Goal: Complete application form

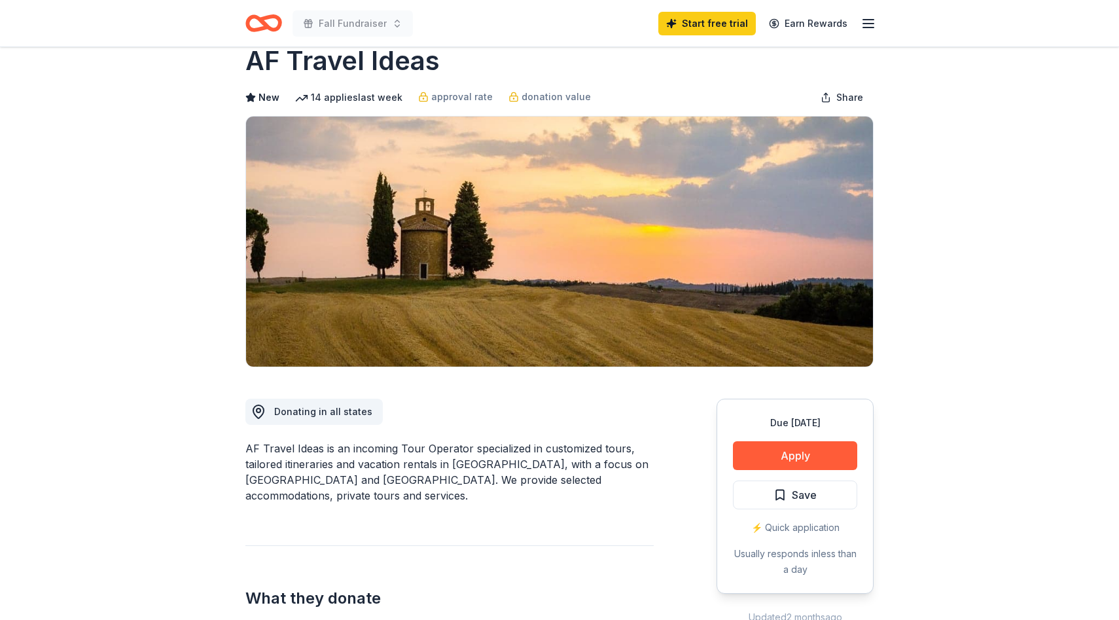
scroll to position [30, 0]
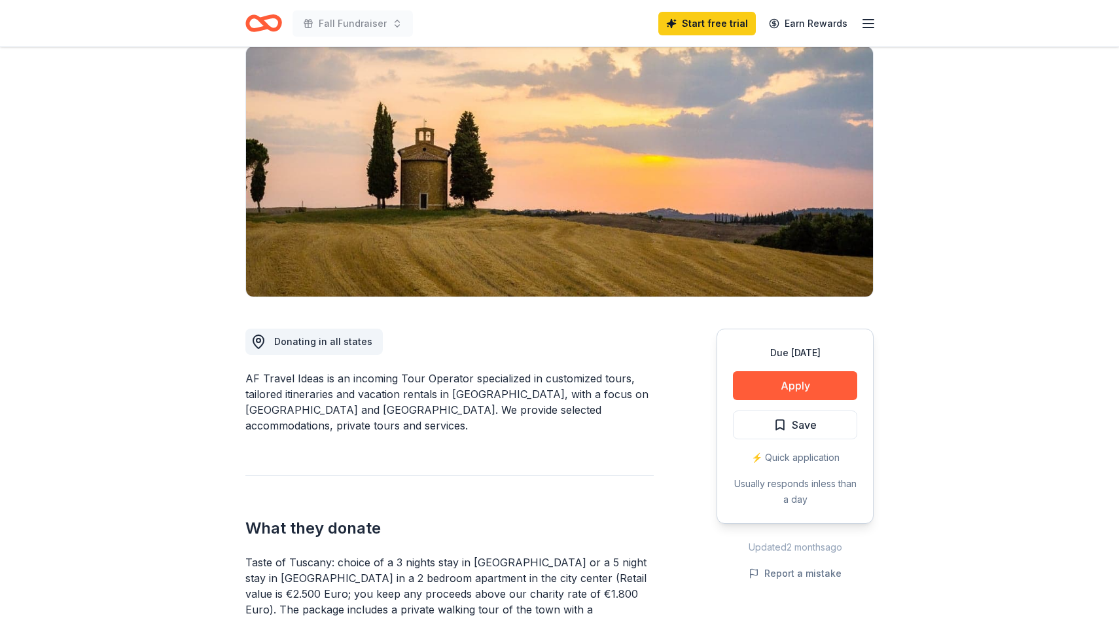
scroll to position [109, 0]
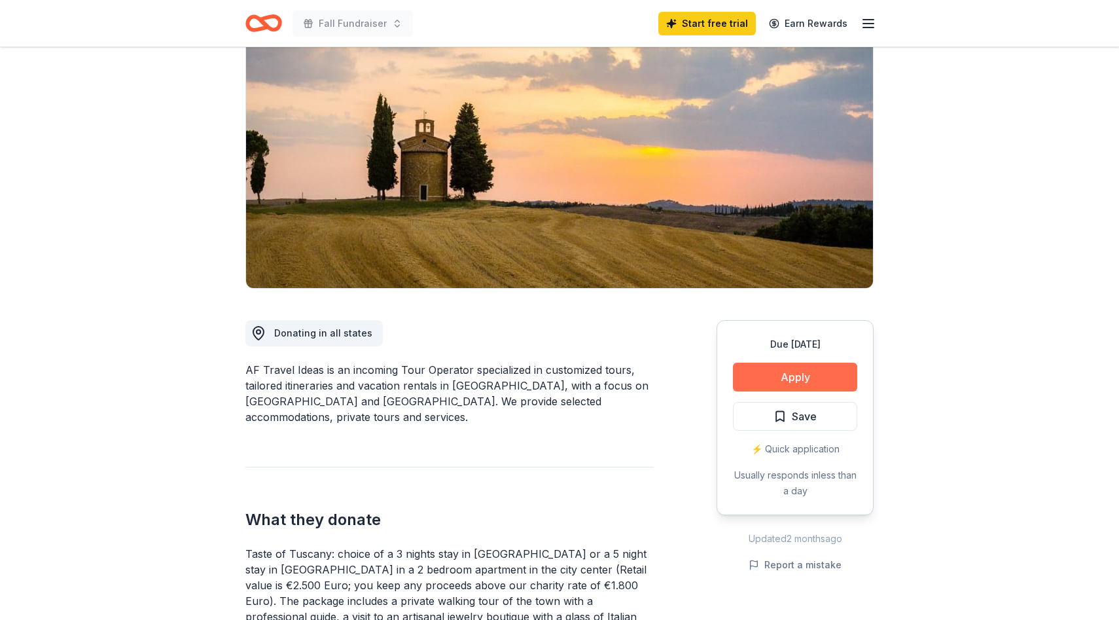
click at [769, 378] on button "Apply" at bounding box center [795, 377] width 124 height 29
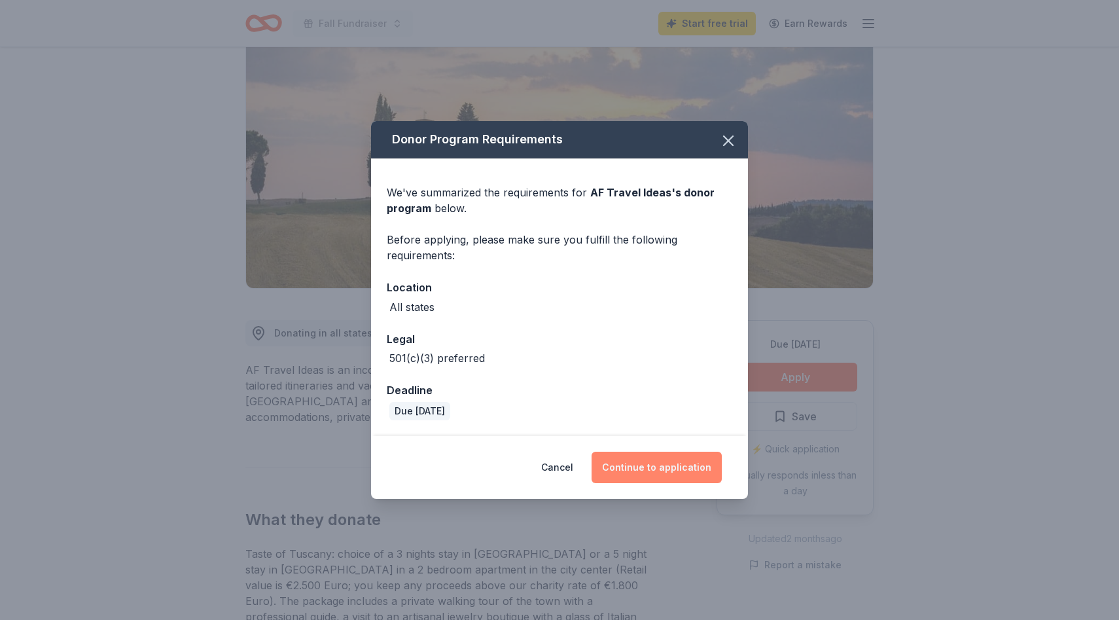
click at [630, 467] on button "Continue to application" at bounding box center [657, 467] width 130 height 31
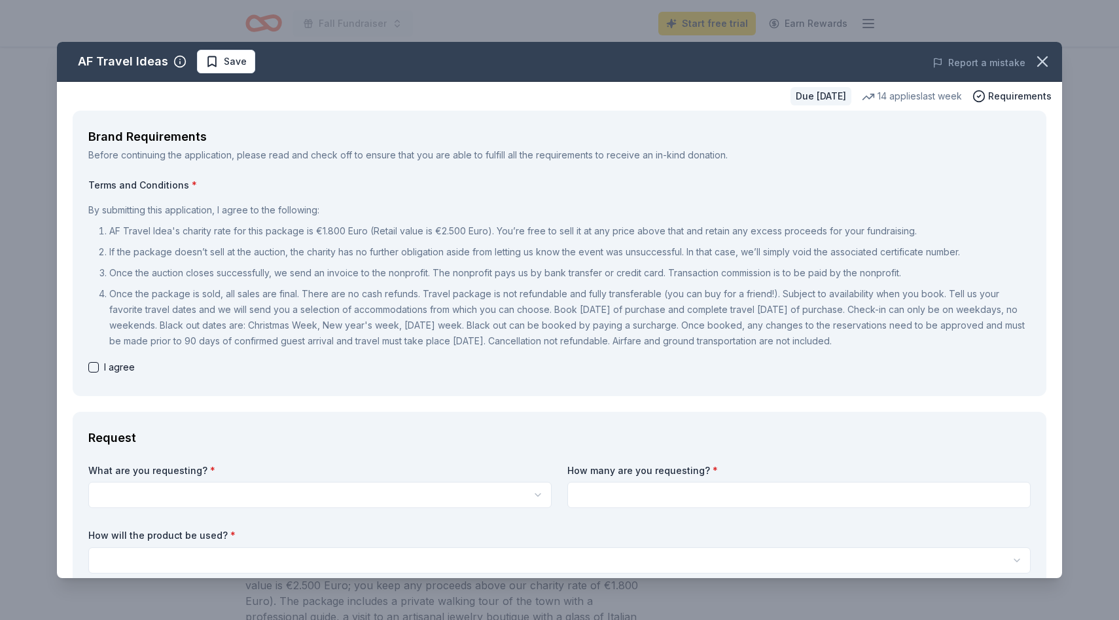
click at [96, 365] on button "button" at bounding box center [93, 367] width 10 height 10
checkbox input "true"
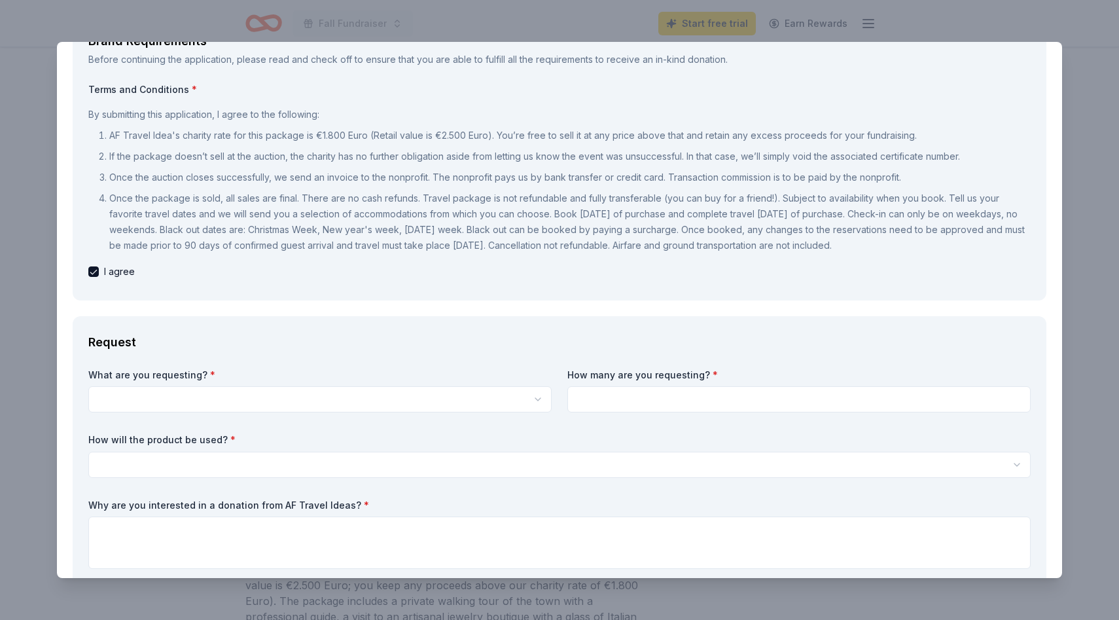
scroll to position [0, 0]
click at [289, 402] on html "Fall Fundraiser Start free trial Earn Rewards Due [DATE] Share AF Travel Ideas …" at bounding box center [559, 310] width 1119 height 620
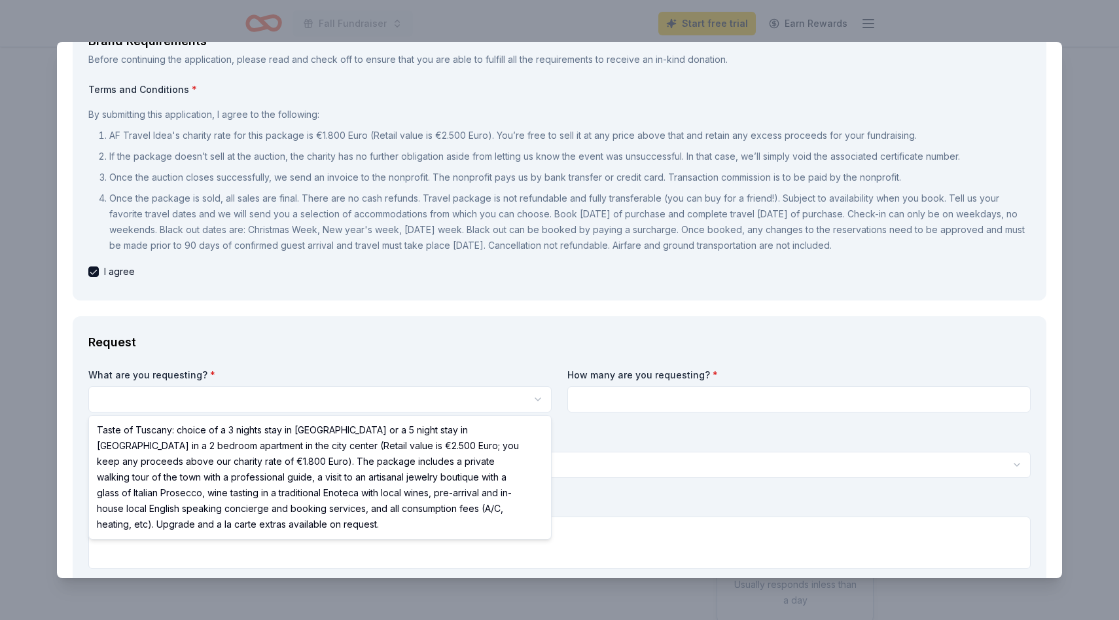
select select "Taste of Tuscany: choice of a 3 nights stay in [GEOGRAPHIC_DATA] or a 5 night s…"
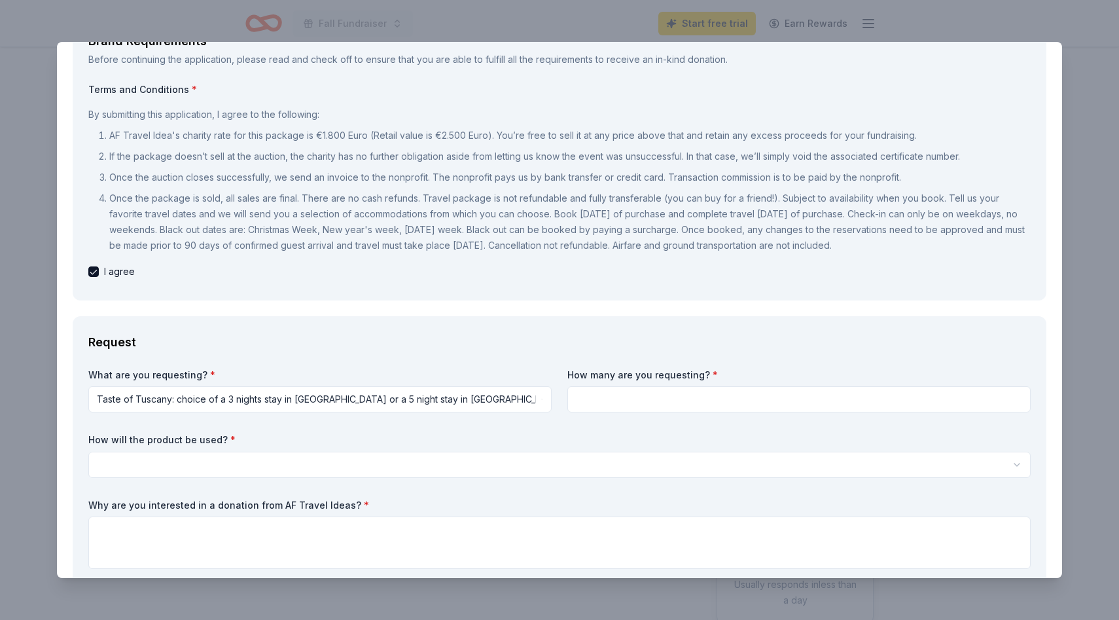
click at [639, 405] on input at bounding box center [800, 399] width 464 height 26
type input "1"
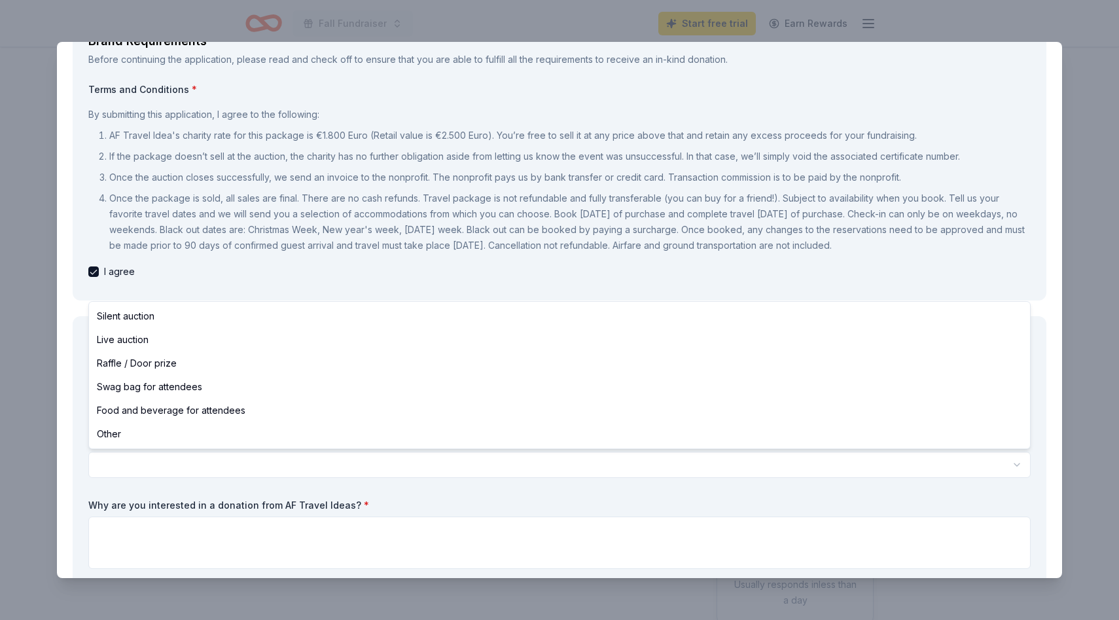
click at [211, 465] on html "Fall Fundraiser Start free trial Earn Rewards Due [DATE] Share AF Travel Ideas …" at bounding box center [559, 310] width 1119 height 620
select select "silentAuction"
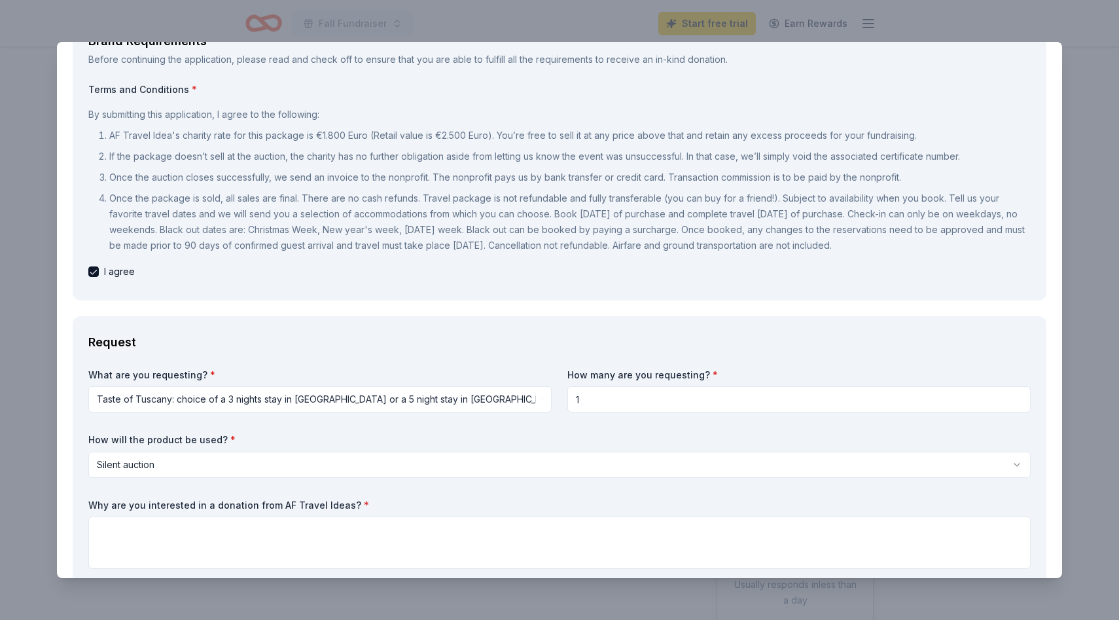
click at [165, 471] on html "Fall Fundraiser Start free trial Earn Rewards Due [DATE] Share AF Travel Ideas …" at bounding box center [559, 310] width 1119 height 620
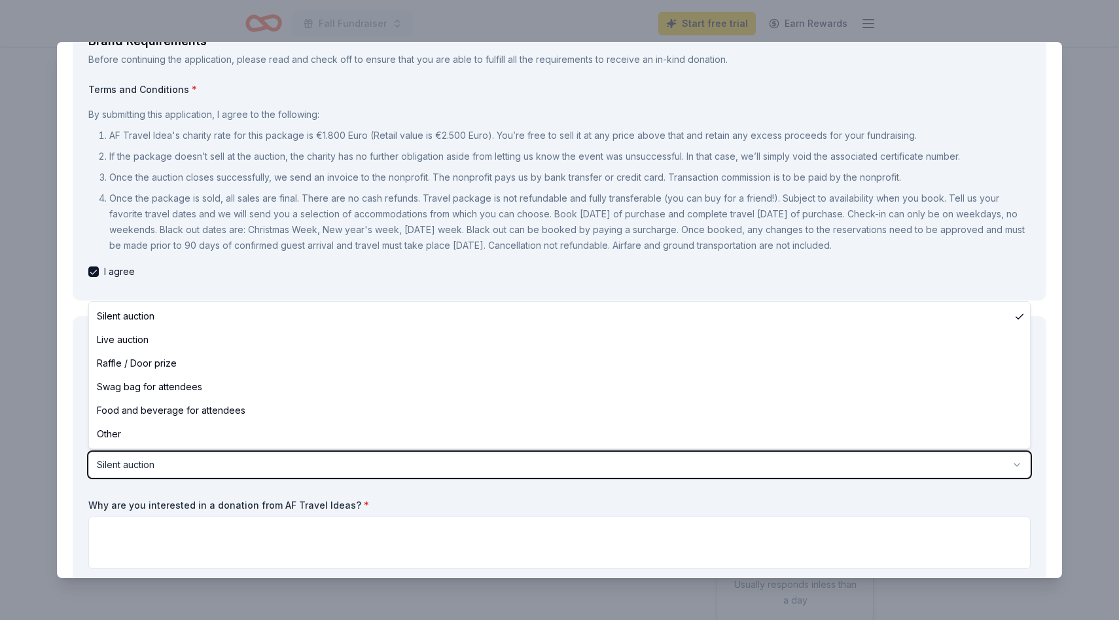
click at [165, 471] on html "Fall Fundraiser Start free trial Earn Rewards Due [DATE] Share AF Travel Ideas …" at bounding box center [559, 310] width 1119 height 620
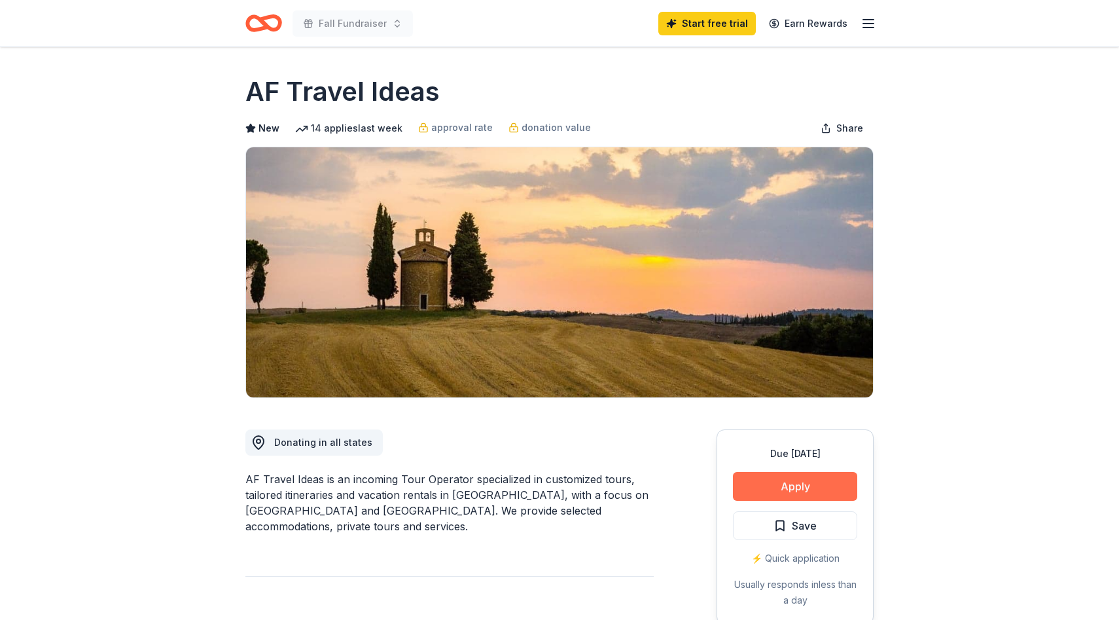
click at [820, 490] on button "Apply" at bounding box center [795, 486] width 124 height 29
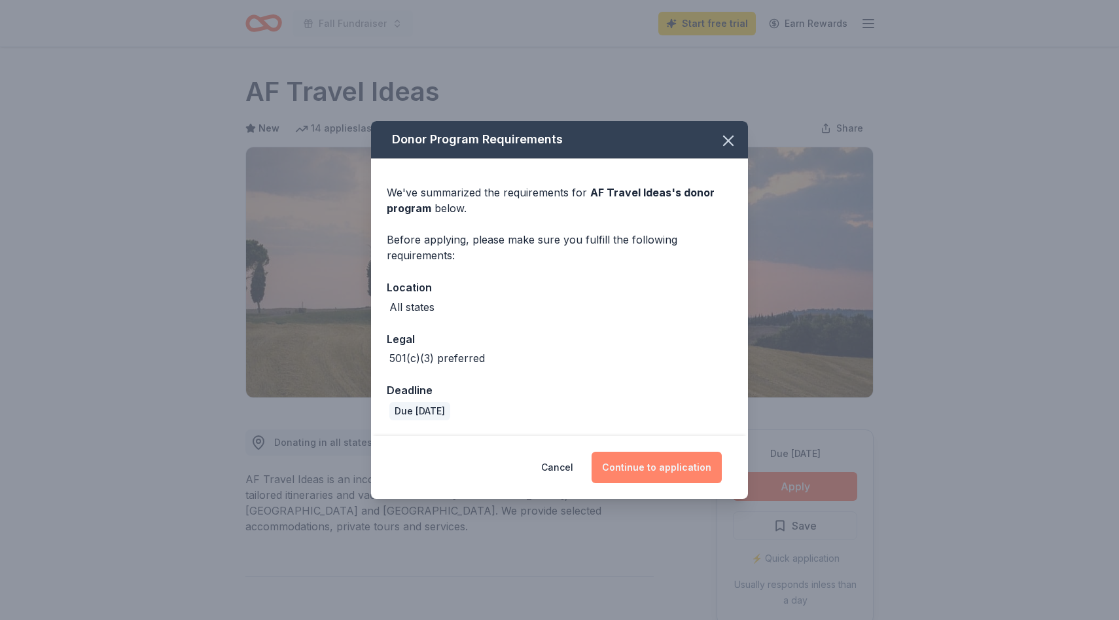
click at [622, 464] on button "Continue to application" at bounding box center [657, 467] width 130 height 31
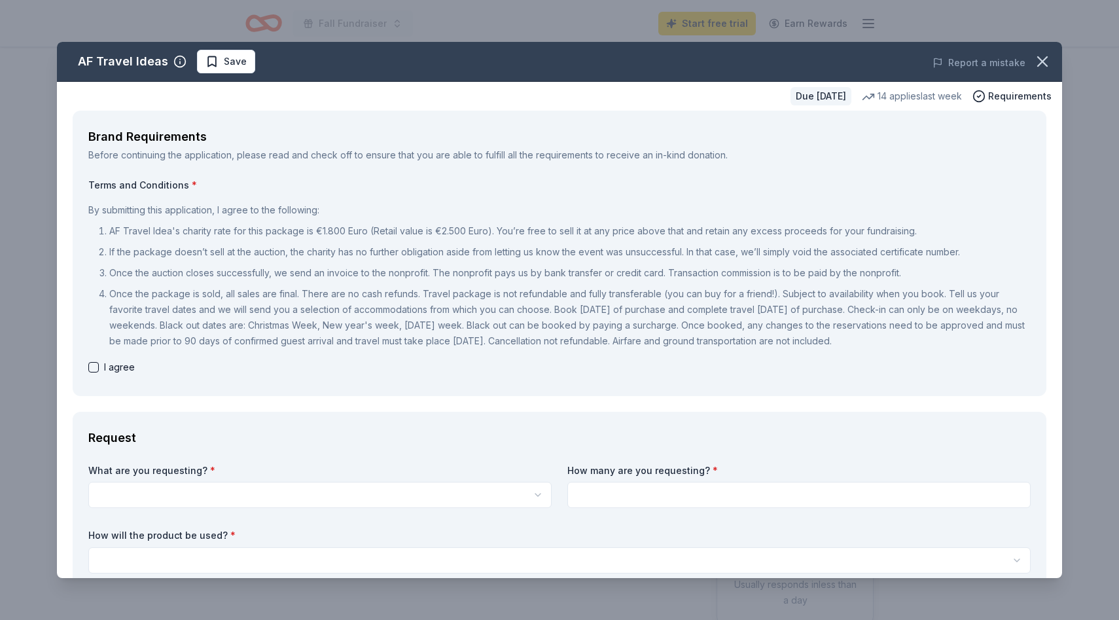
click at [96, 369] on button "button" at bounding box center [93, 367] width 10 height 10
checkbox input "true"
click at [153, 498] on html "Fall Fundraiser Start free trial Earn Rewards Due [DATE] Share AF Travel Ideas …" at bounding box center [559, 310] width 1119 height 620
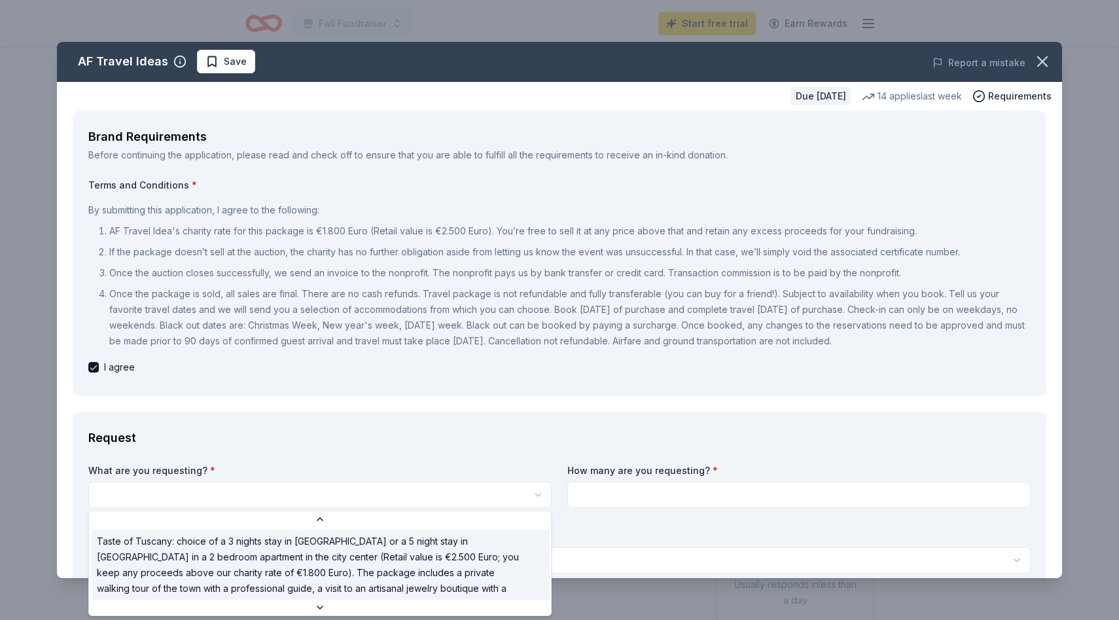
scroll to position [35, 0]
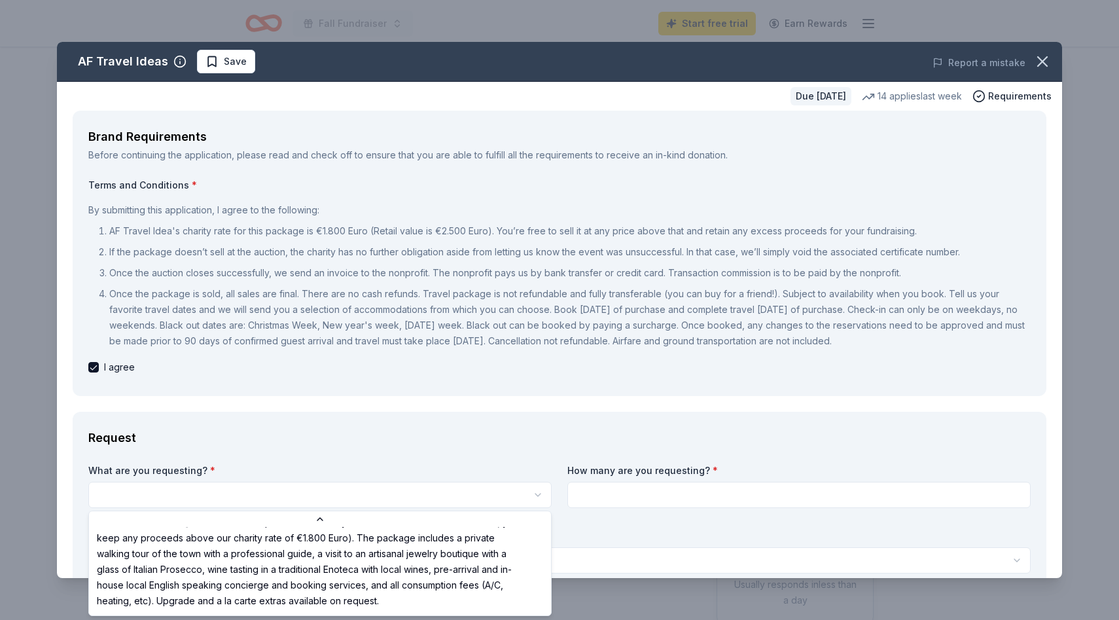
select select "Taste of Tuscany: choice of a 3 nights stay in [GEOGRAPHIC_DATA] or a 5 night s…"
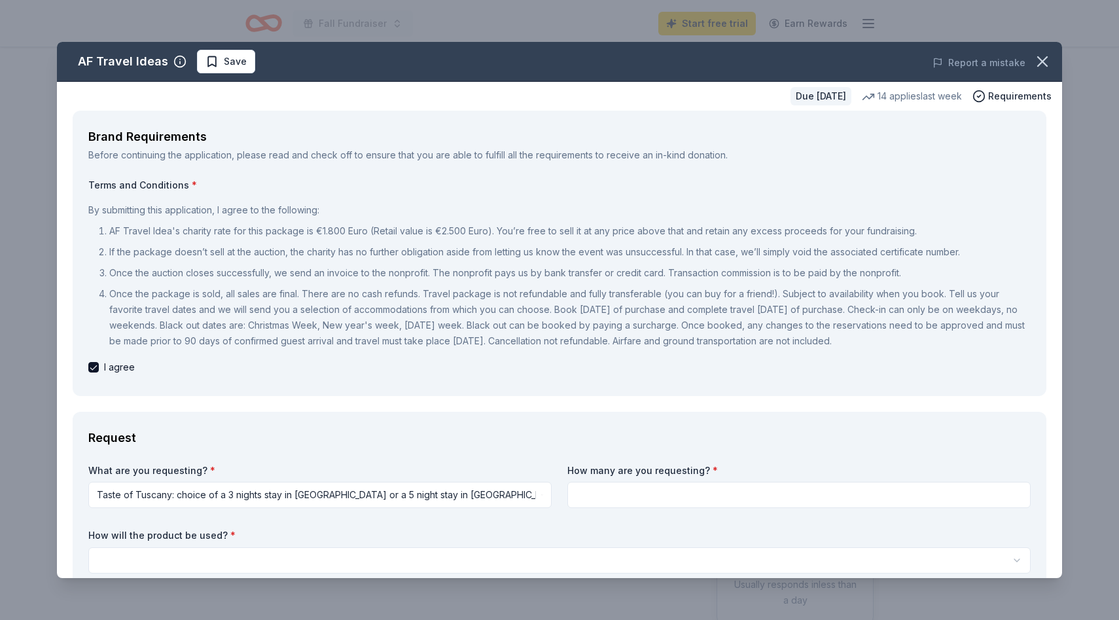
click at [585, 497] on input at bounding box center [800, 495] width 464 height 26
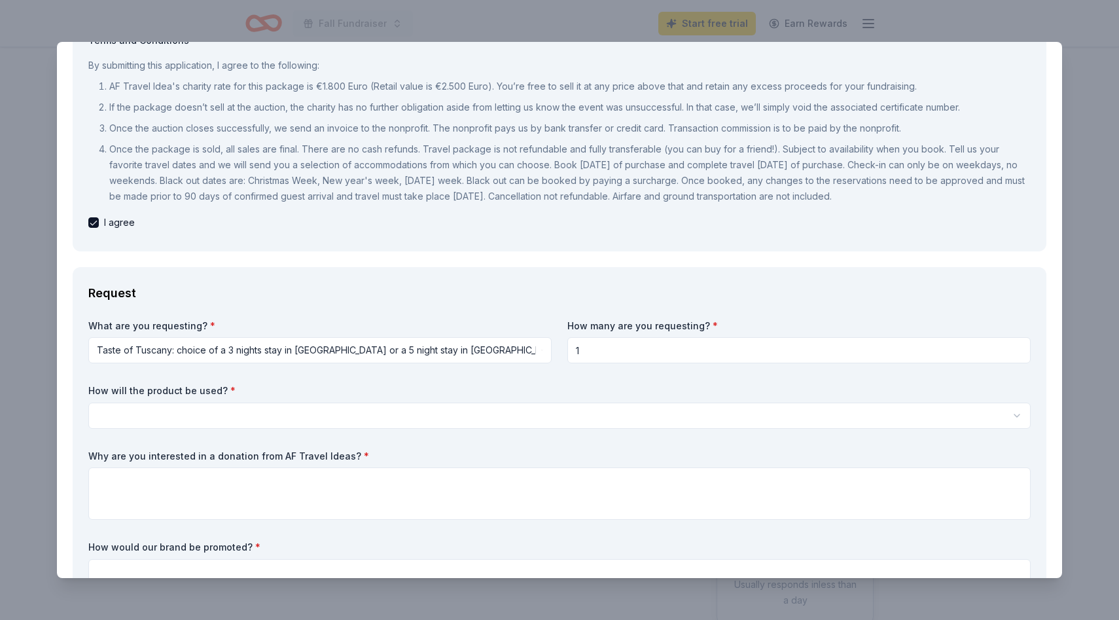
scroll to position [191, 0]
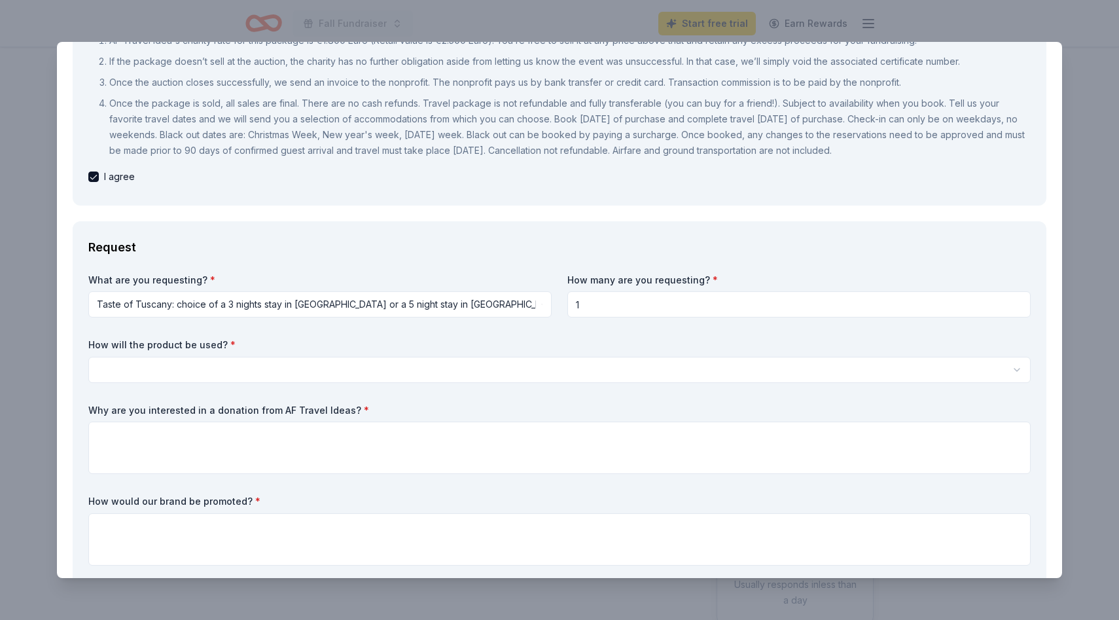
type input "1"
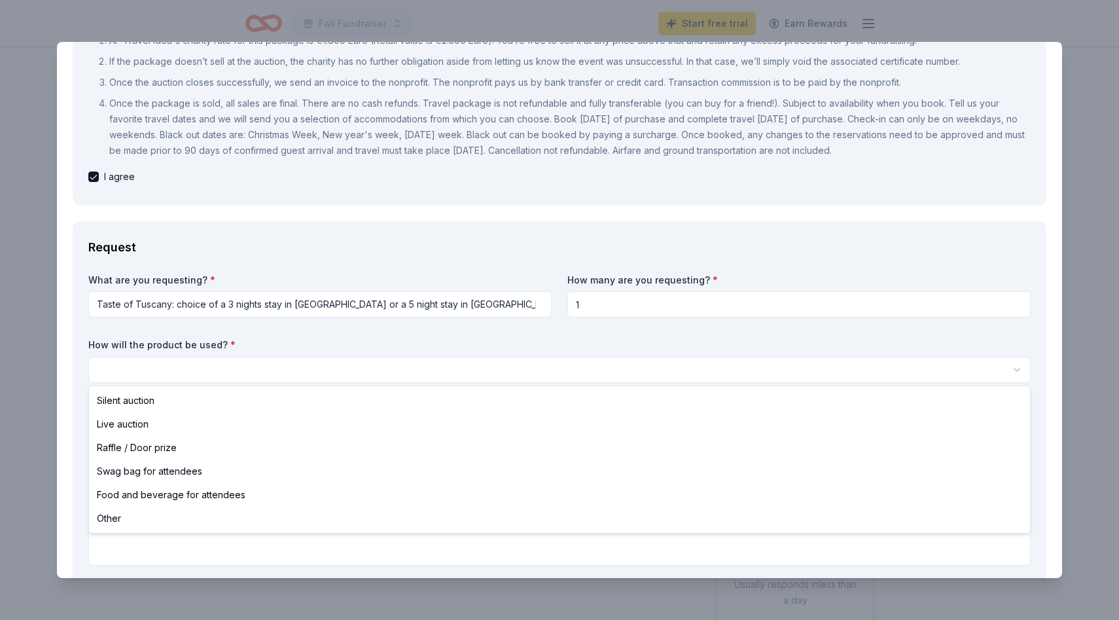
click at [364, 367] on html "Fall Fundraiser Start free trial Earn Rewards Due [DATE] Share AF Travel Ideas …" at bounding box center [559, 310] width 1119 height 620
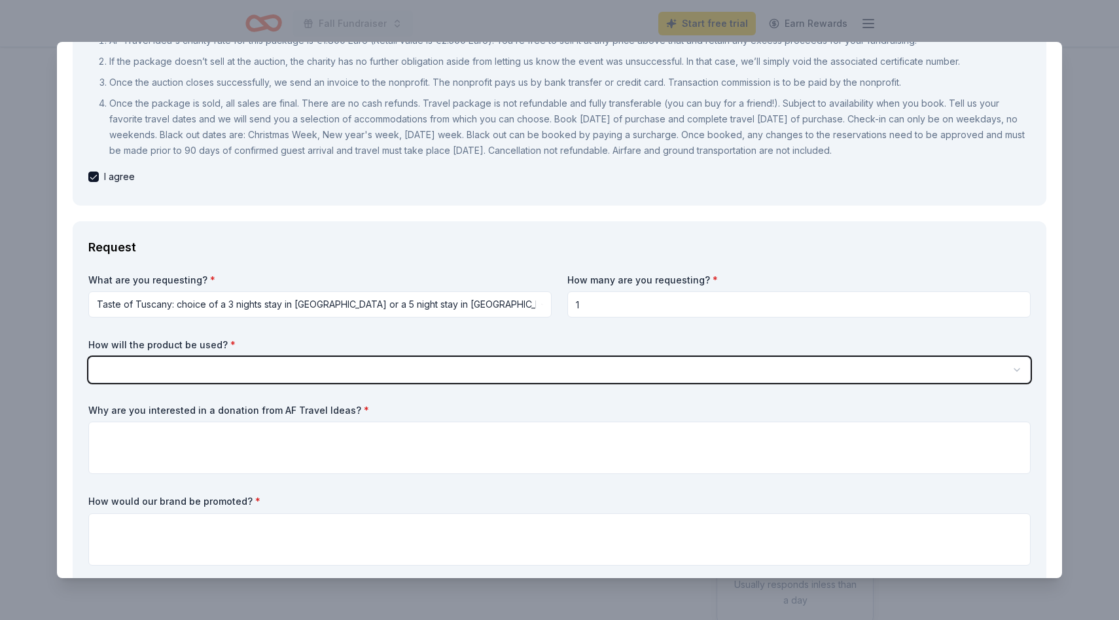
click at [586, 302] on html "Fall Fundraiser Start free trial Earn Rewards Due [DATE] Share AF Travel Ideas …" at bounding box center [559, 310] width 1119 height 620
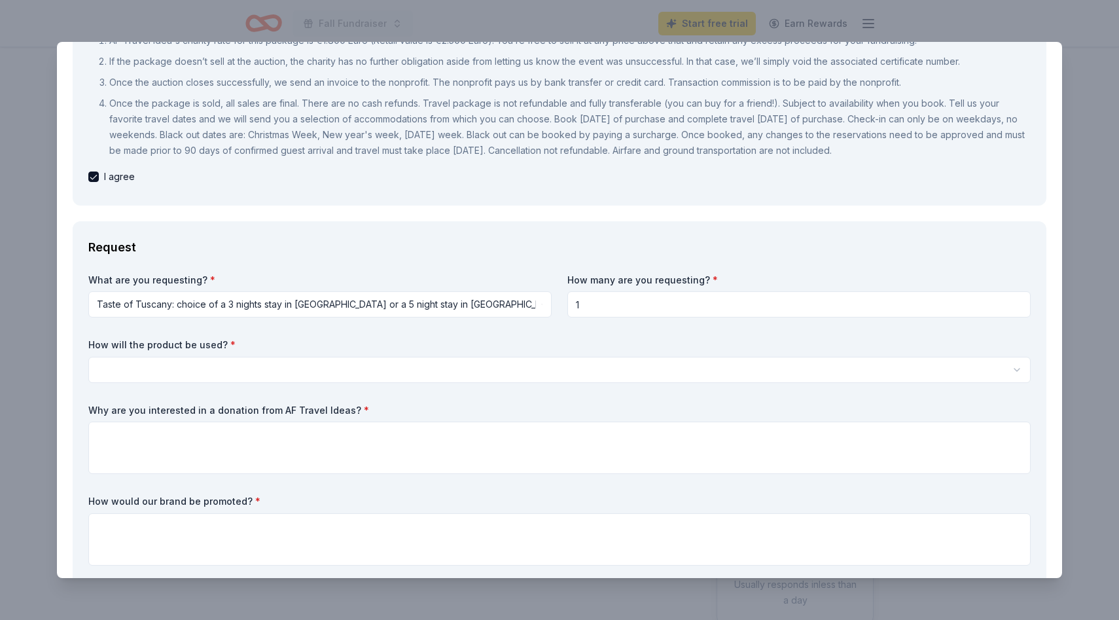
click at [581, 302] on input "1" at bounding box center [800, 304] width 464 height 26
type input "2"
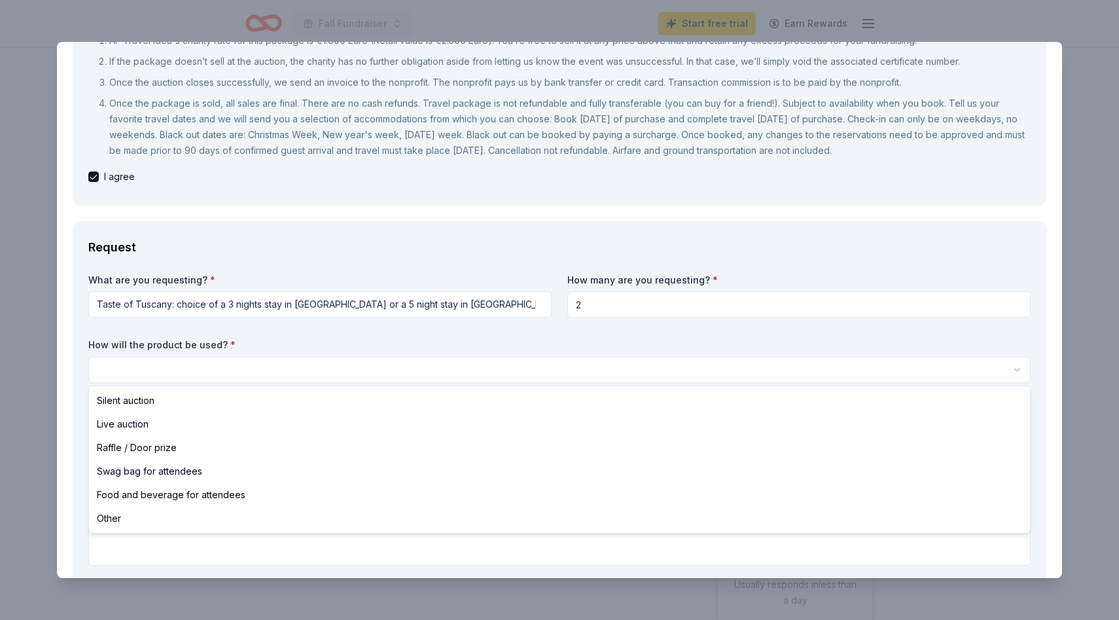
click at [320, 378] on html "Fall Fundraiser Start free trial Earn Rewards Due [DATE] Share AF Travel Ideas …" at bounding box center [559, 310] width 1119 height 620
select select "liveAuction"
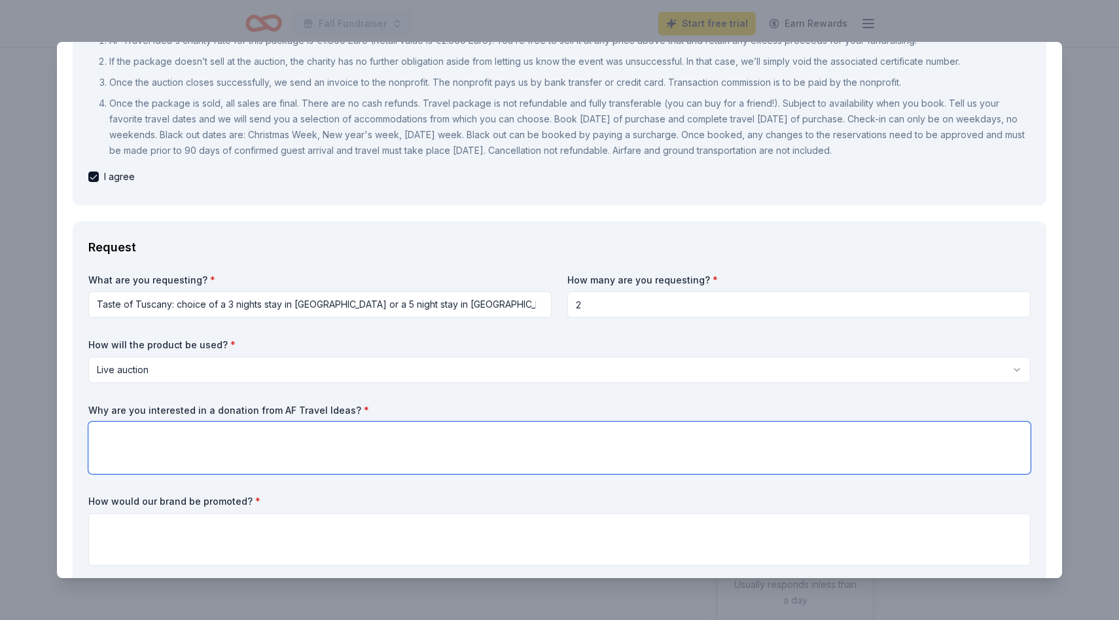
click at [109, 450] on textarea at bounding box center [559, 448] width 943 height 52
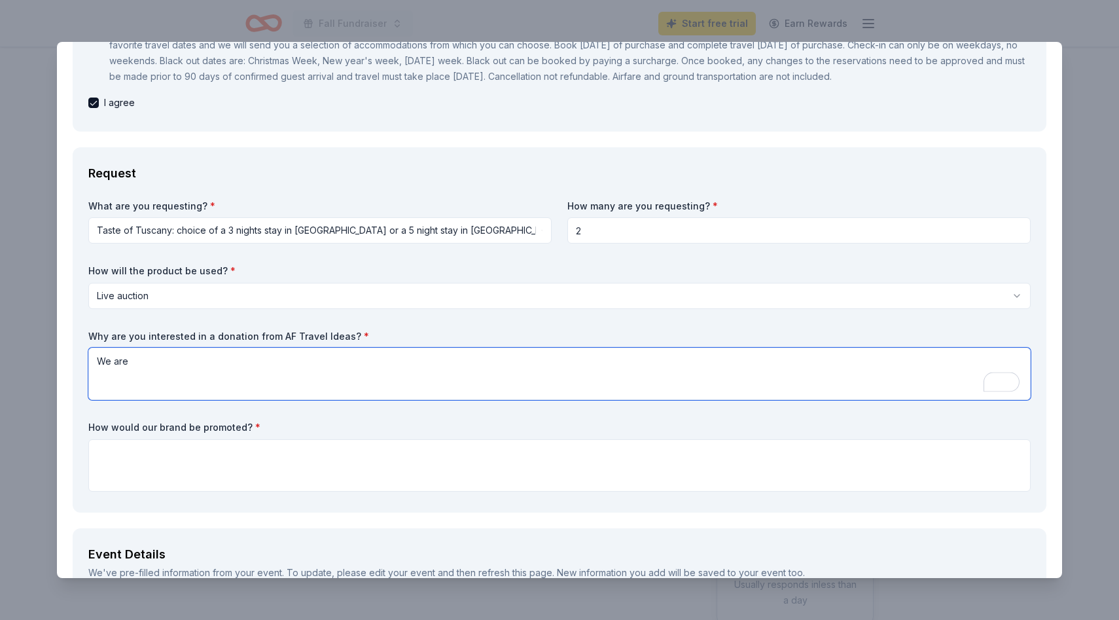
scroll to position [297, 0]
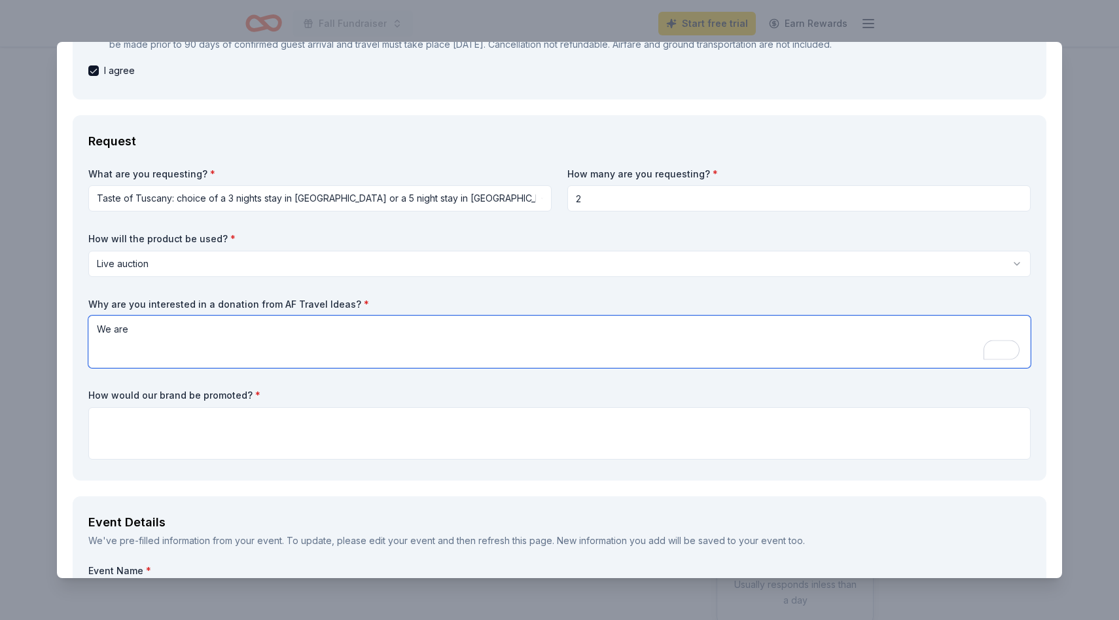
type textarea "We are"
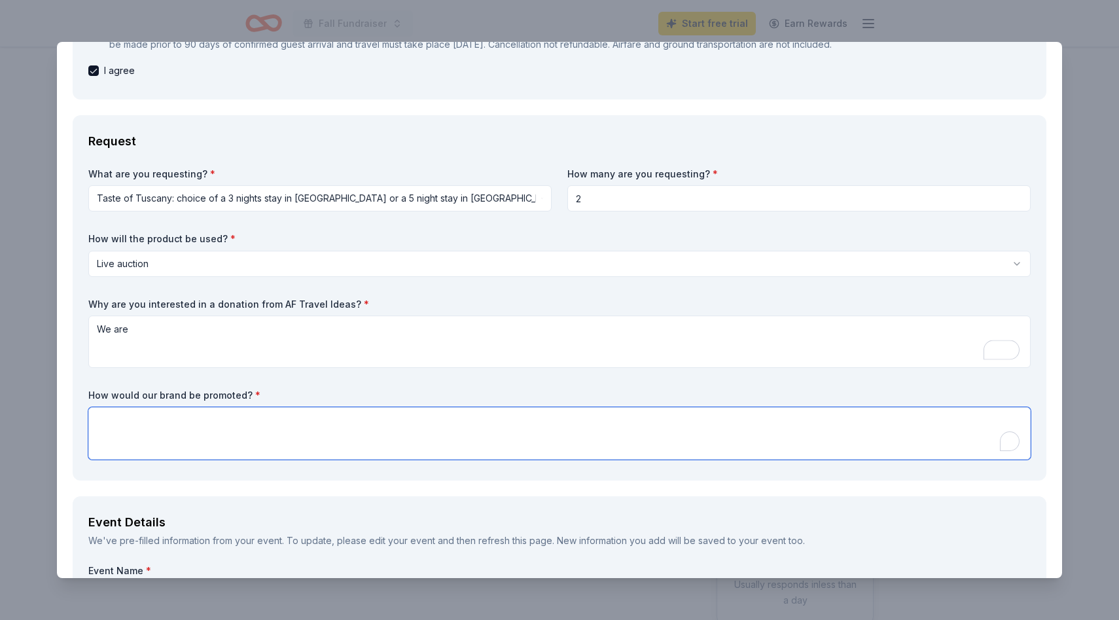
click at [122, 415] on textarea "To enrich screen reader interactions, please activate Accessibility in Grammarl…" at bounding box center [559, 433] width 943 height 52
type textarea "w"
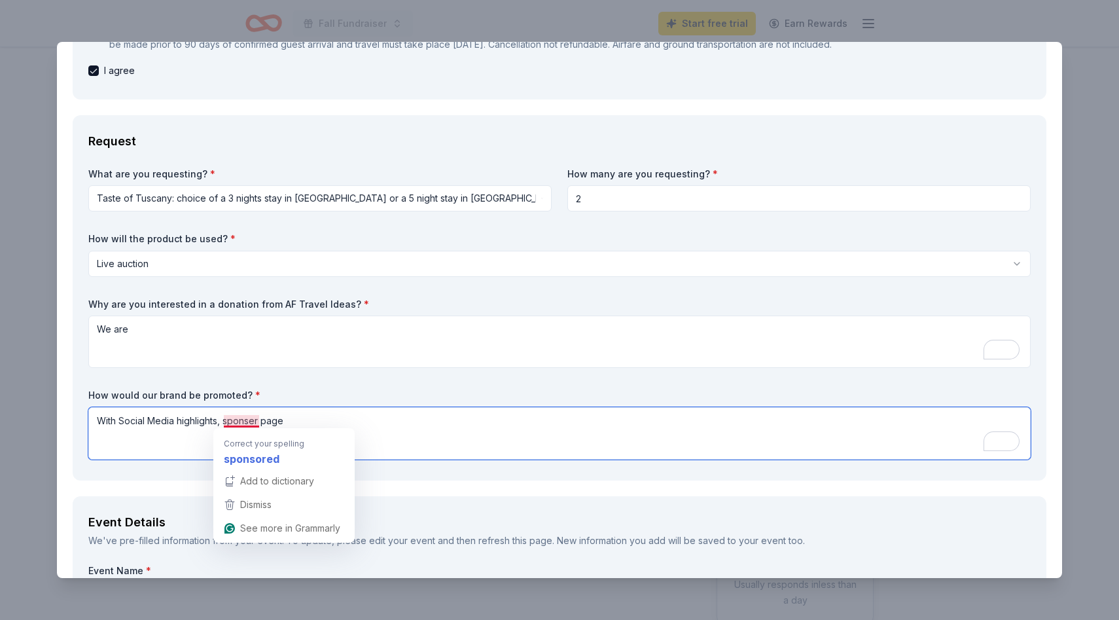
click at [302, 424] on textarea "With Social Media highlights, sponser page" at bounding box center [559, 433] width 943 height 52
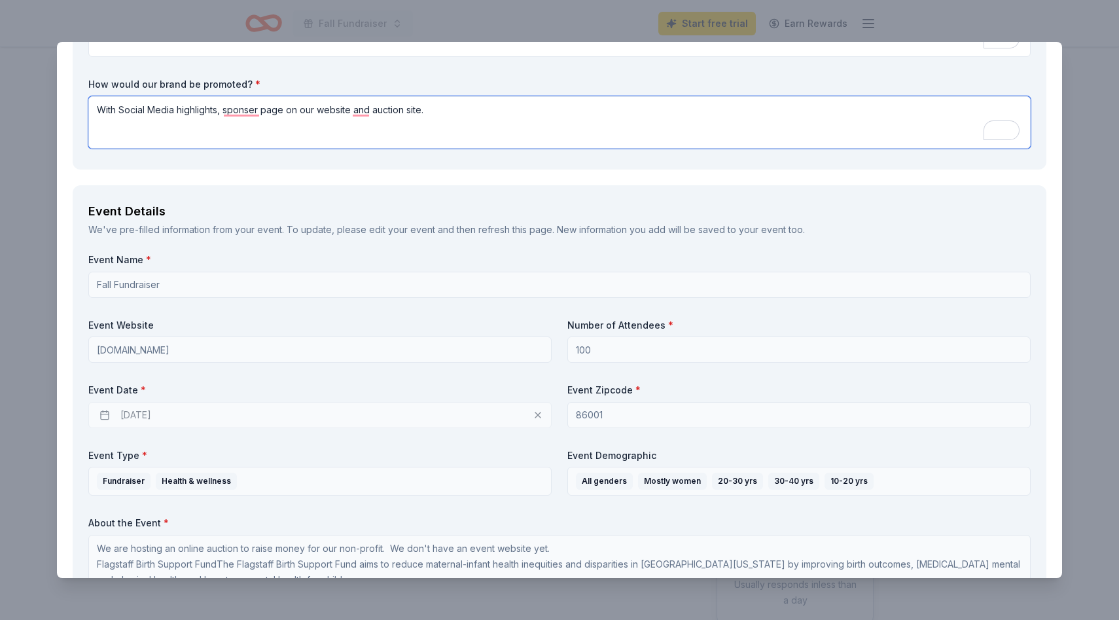
scroll to position [612, 0]
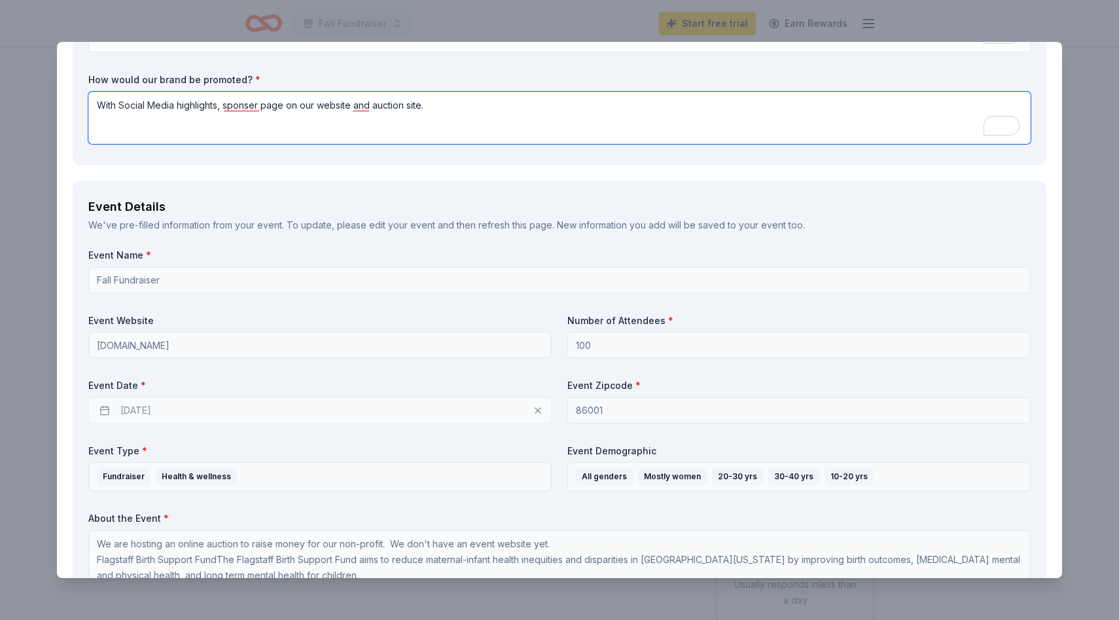
type textarea "With Social Media highlights, sponser page on our website and auction site."
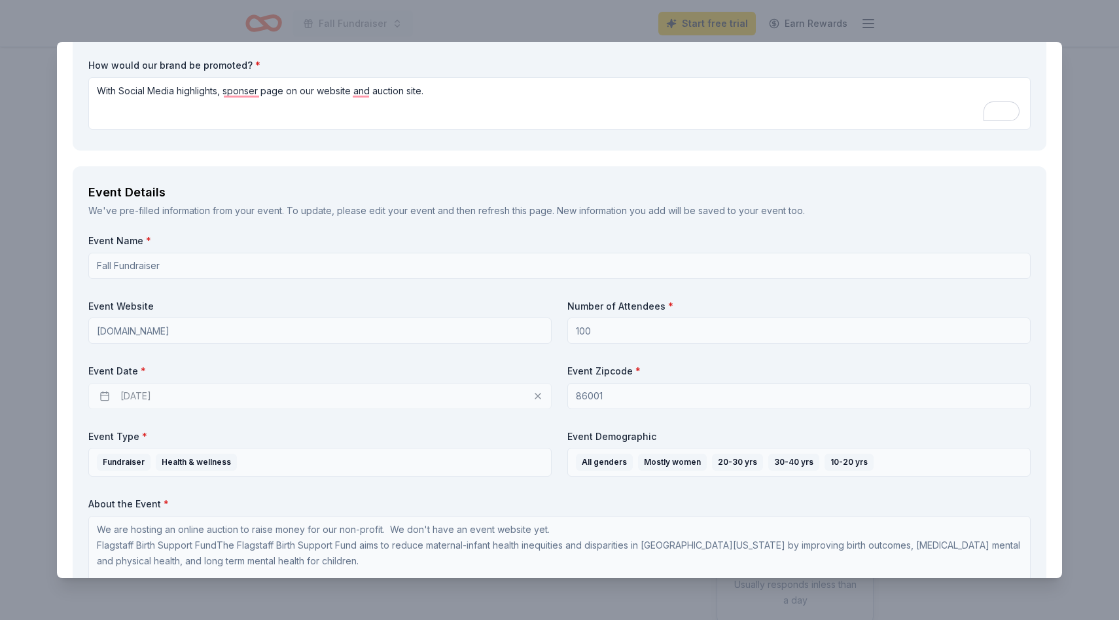
scroll to position [628, 0]
click at [270, 393] on div "[DATE]" at bounding box center [320, 395] width 464 height 26
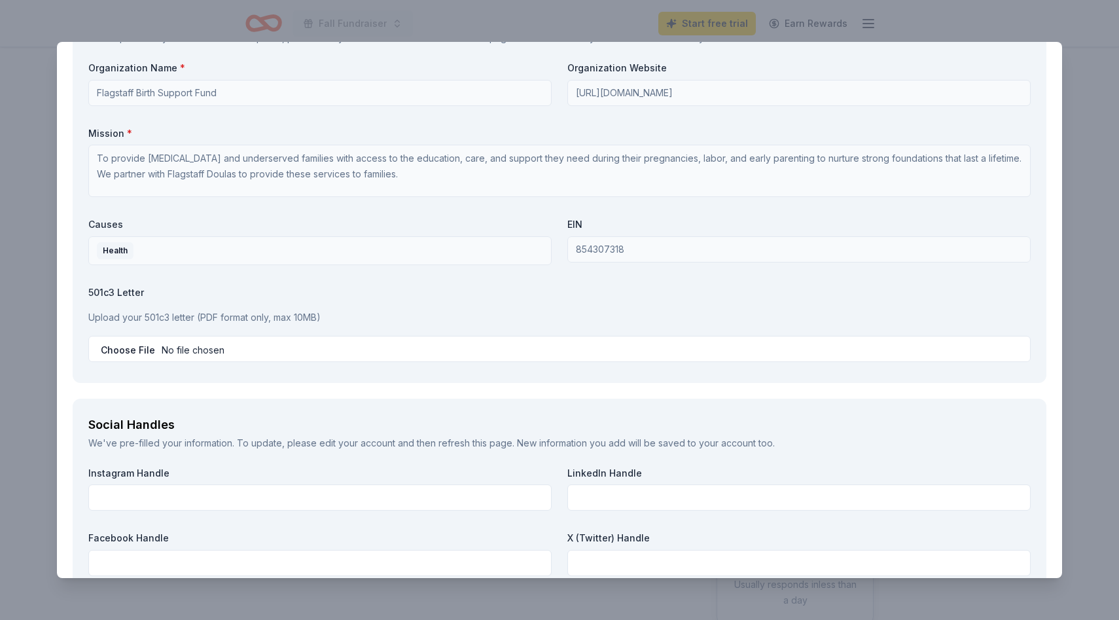
scroll to position [1521, 0]
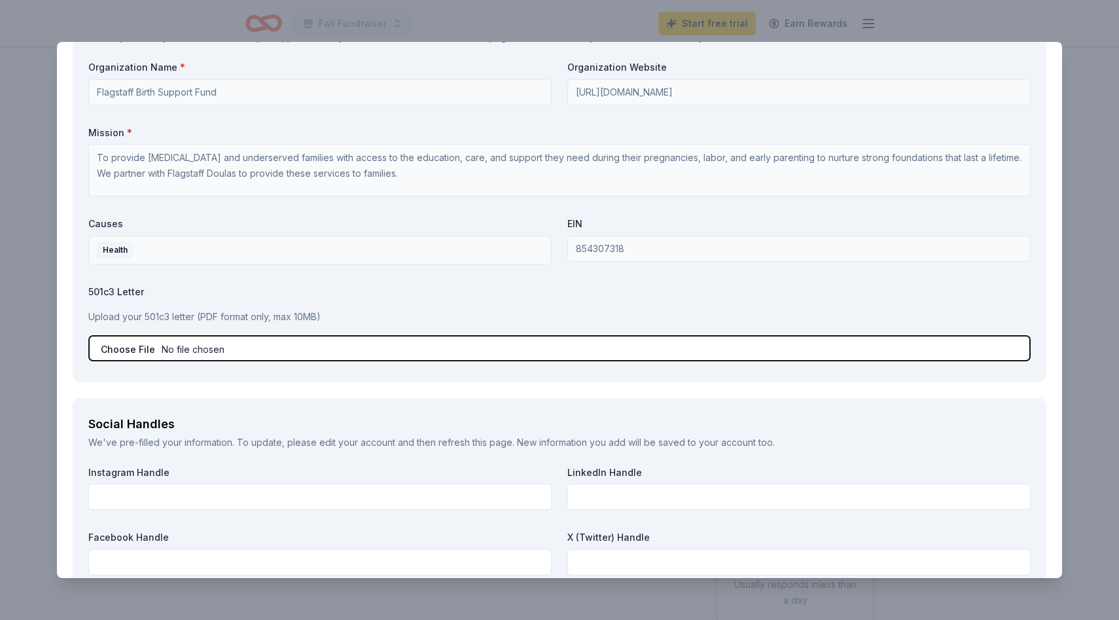
click at [246, 348] on input "file" at bounding box center [559, 348] width 943 height 26
type input "C:\fakepath\501c (1).pdf"
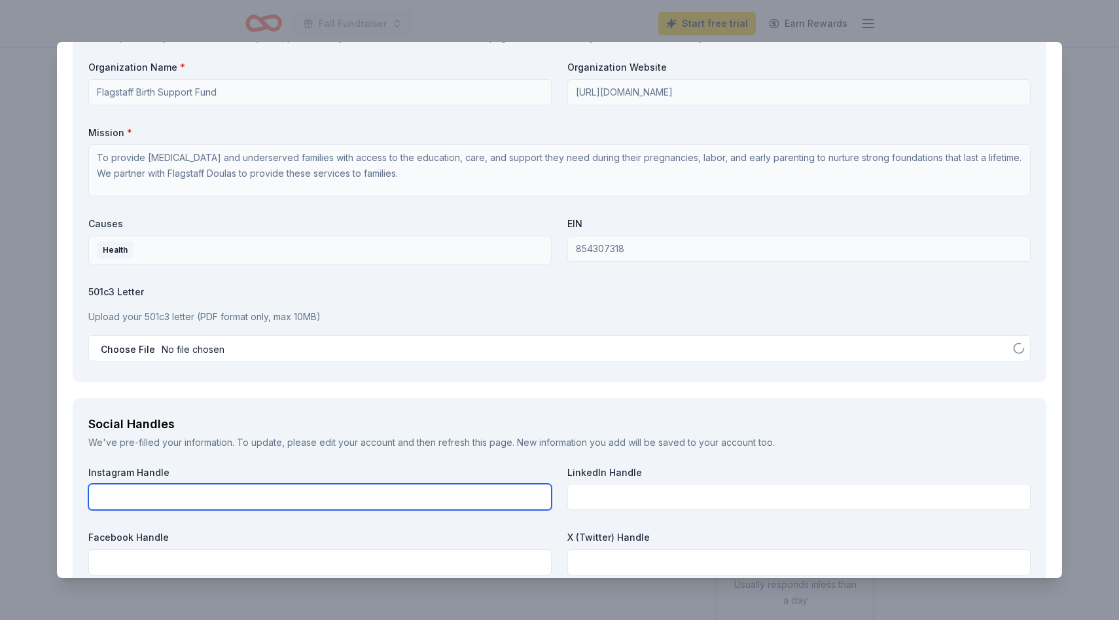
click at [313, 503] on input "text" at bounding box center [320, 497] width 464 height 26
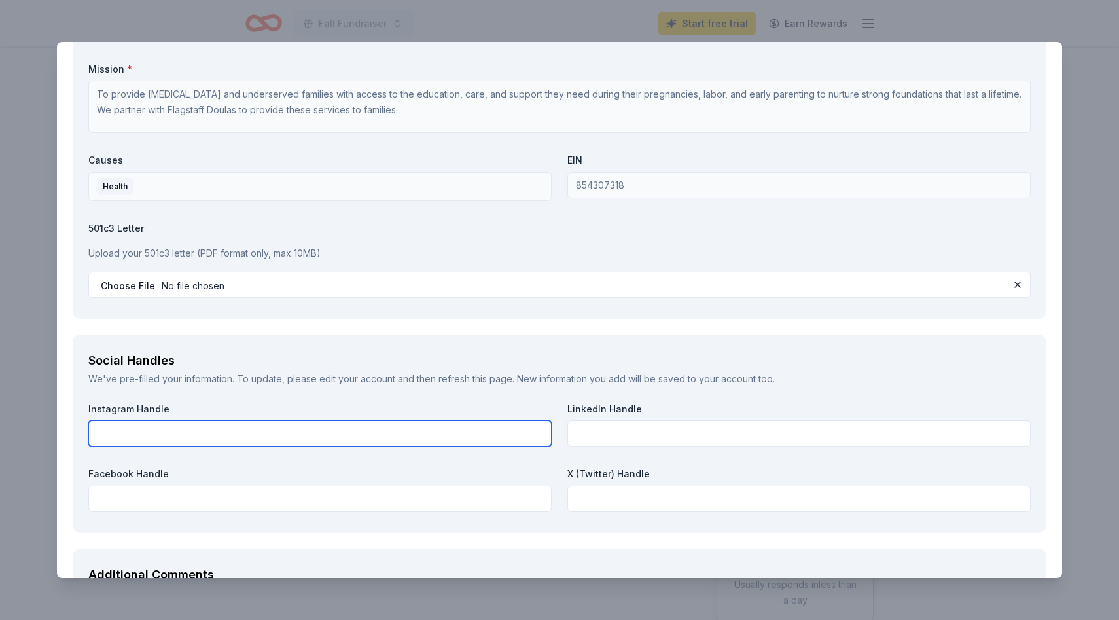
scroll to position [1612, 0]
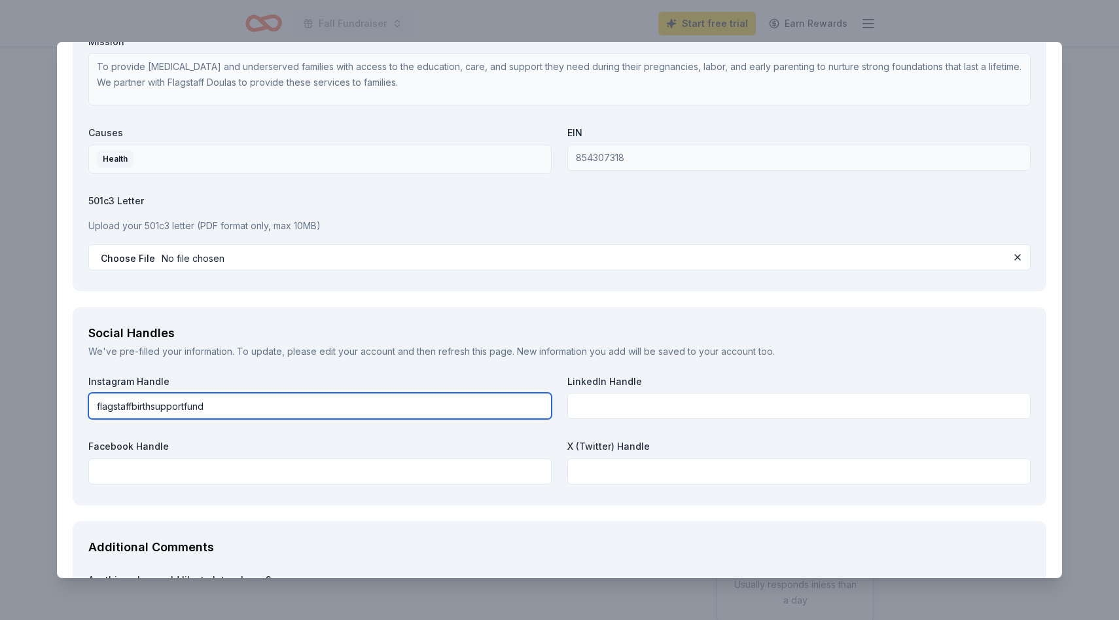
type input "flagstaffbirthsupportfund"
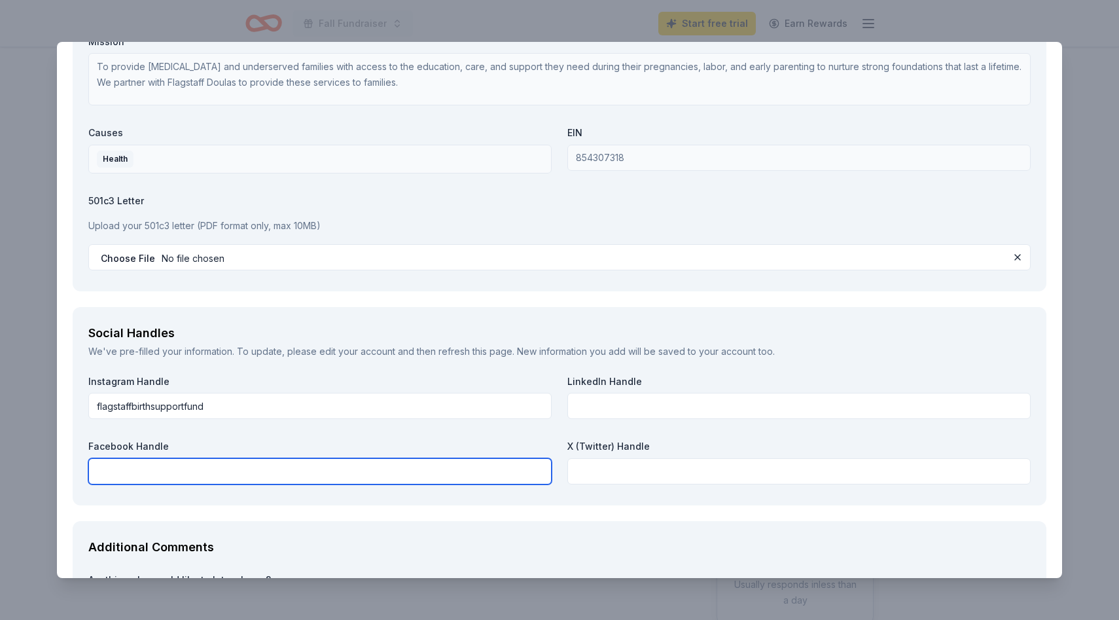
click at [120, 467] on input "text" at bounding box center [320, 471] width 464 height 26
paste input "[URL][DOMAIN_NAME]"
type input "[URL][DOMAIN_NAME]"
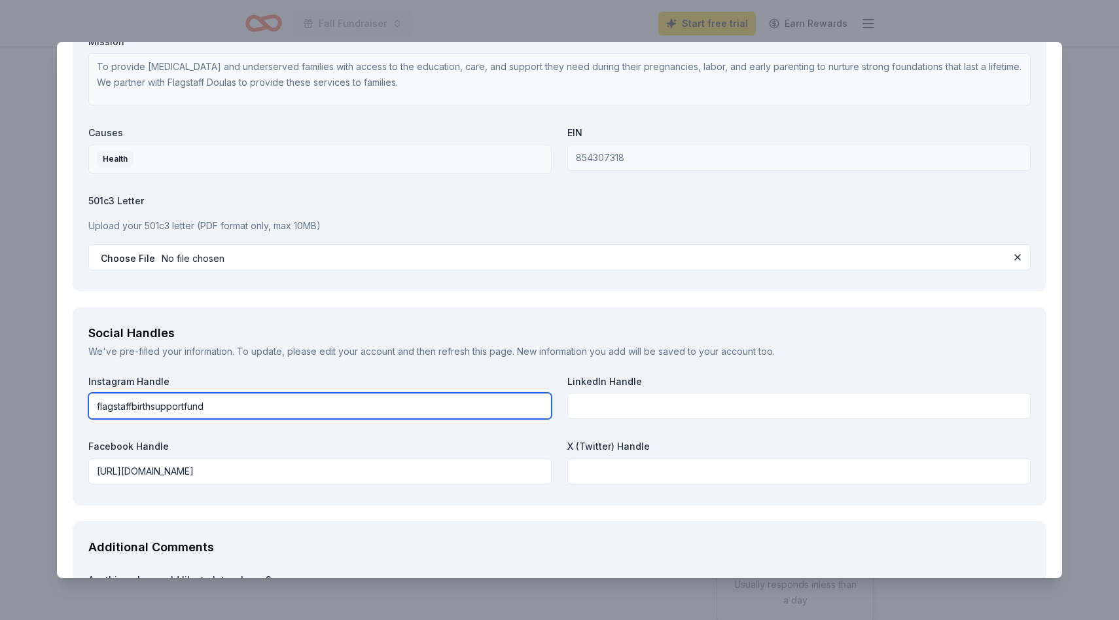
click at [246, 403] on input "flagstaffbirthsupportfund" at bounding box center [320, 406] width 464 height 26
paste input "[URL][DOMAIN_NAME]"
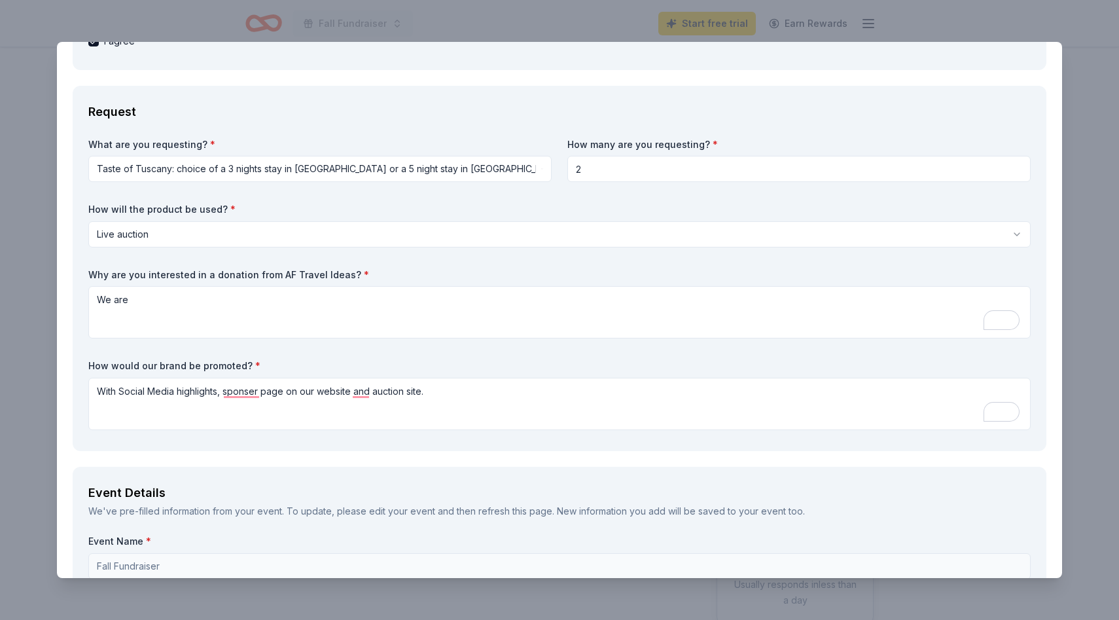
scroll to position [325, 0]
type input "[URL][DOMAIN_NAME]"
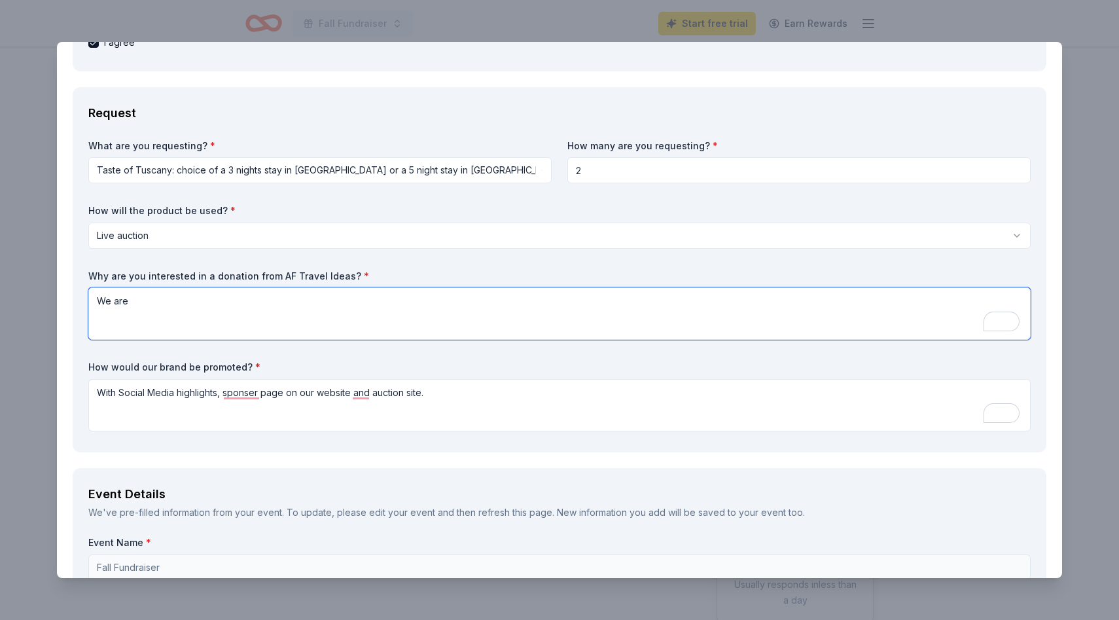
click at [217, 310] on textarea "We are" at bounding box center [559, 313] width 943 height 52
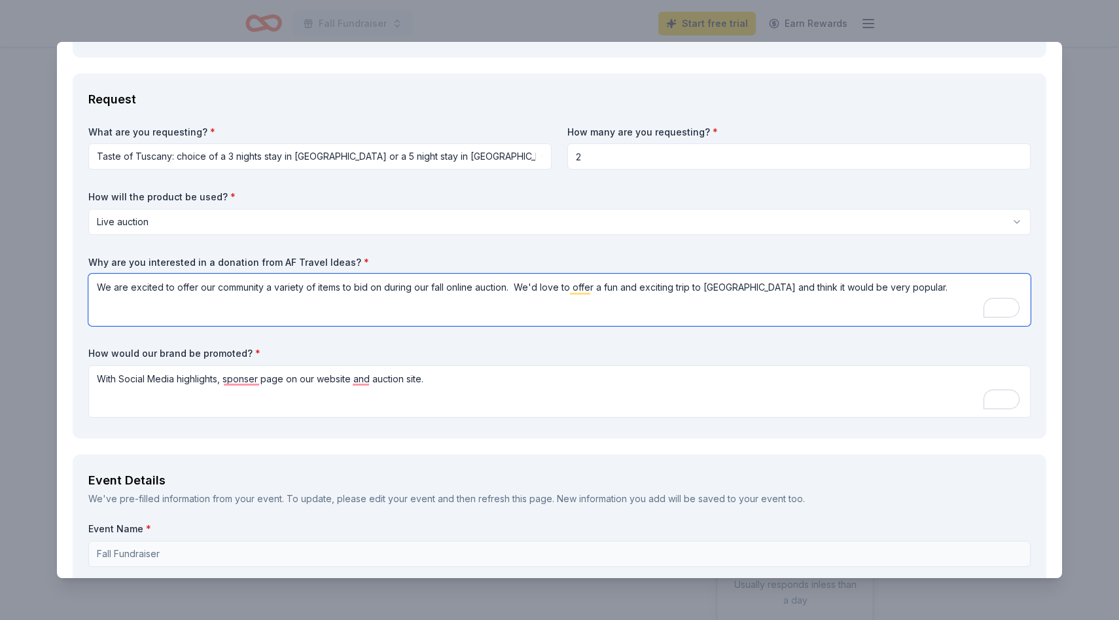
scroll to position [336, 0]
type textarea "We are excited to offer our community a variety of items to bid on during our f…"
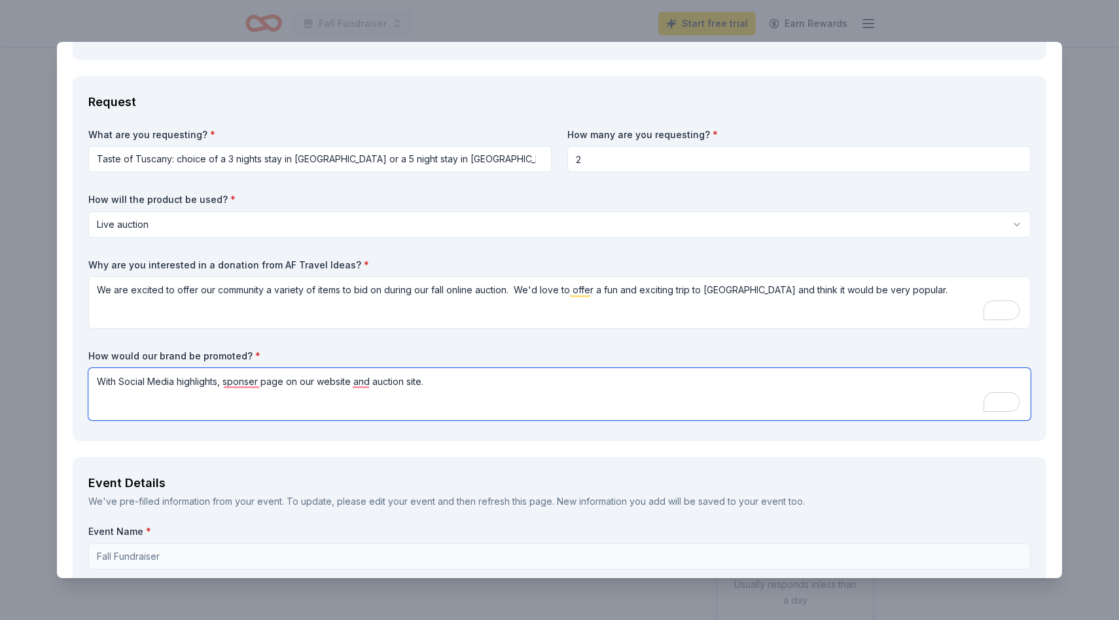
click at [97, 381] on textarea "With Social Media highlights, sponser page on our website and auction site." at bounding box center [559, 394] width 943 height 52
click at [369, 382] on textarea "AF Travel Ideas will be promoted with a Social Media highlights, sponser page o…" at bounding box center [559, 394] width 943 height 52
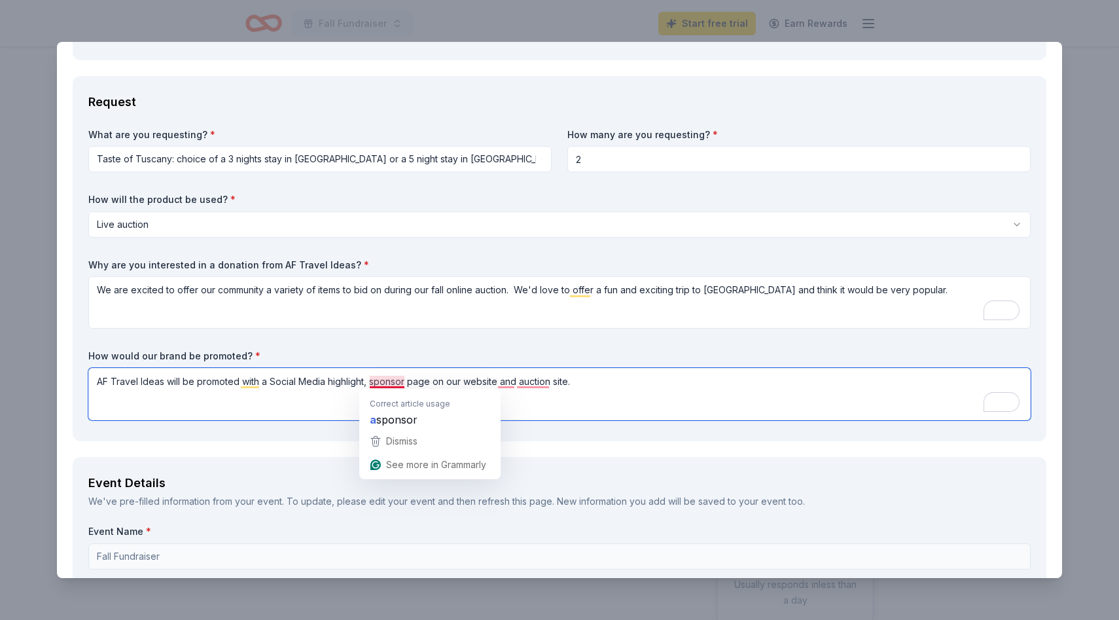
click at [371, 381] on textarea "AF Travel Ideas will be promoted with a Social Media highlight, sponsor page on…" at bounding box center [559, 394] width 943 height 52
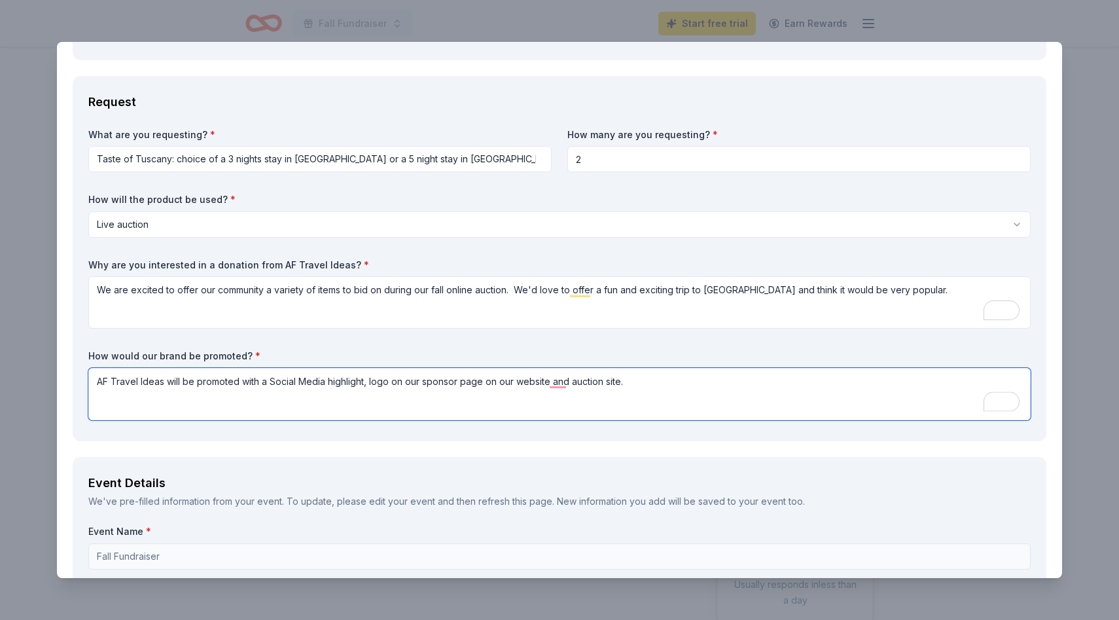
click at [632, 381] on textarea "AF Travel Ideas will be promoted with a Social Media highlight, logo on our spo…" at bounding box center [559, 394] width 943 height 52
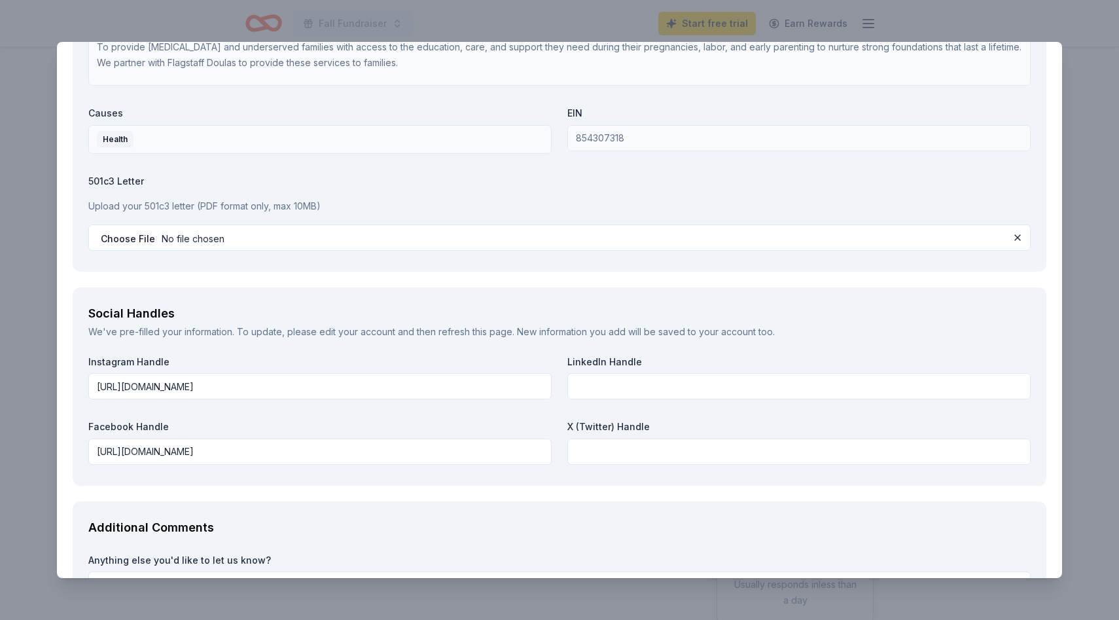
scroll to position [1766, 0]
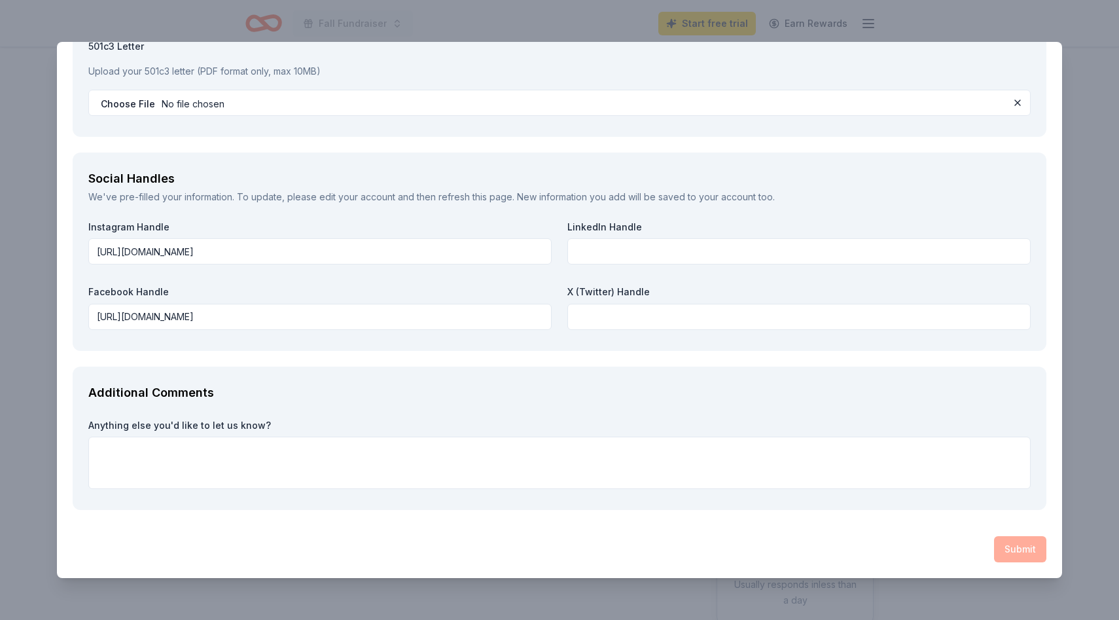
type textarea "AF Travel Ideas will be promoted with a Social Media highlight, logo on our spo…"
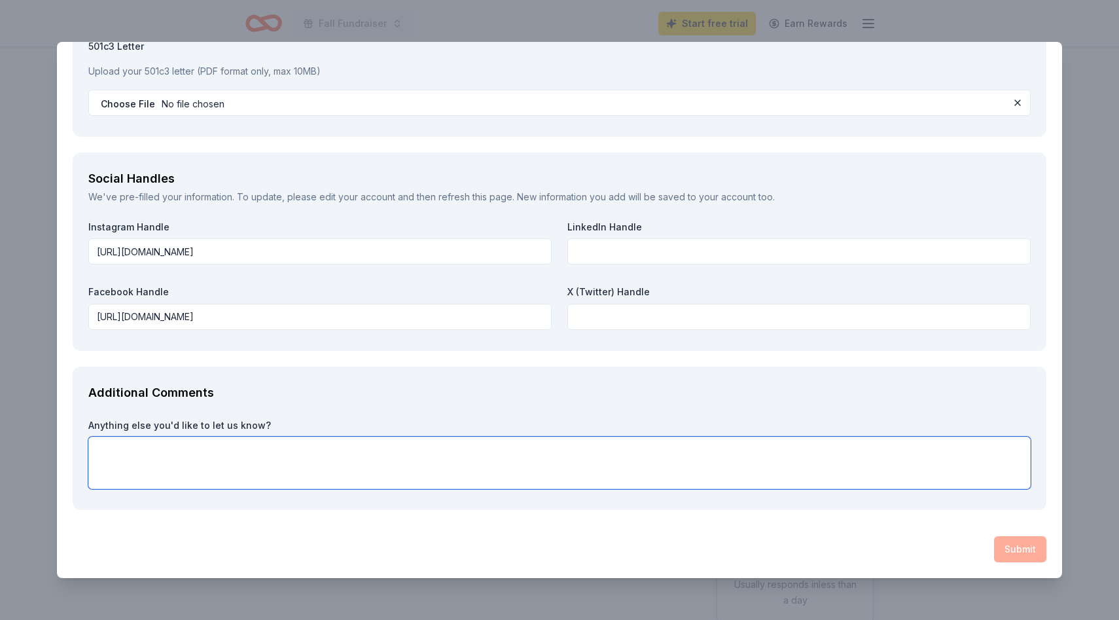
click at [325, 450] on textarea at bounding box center [559, 463] width 943 height 52
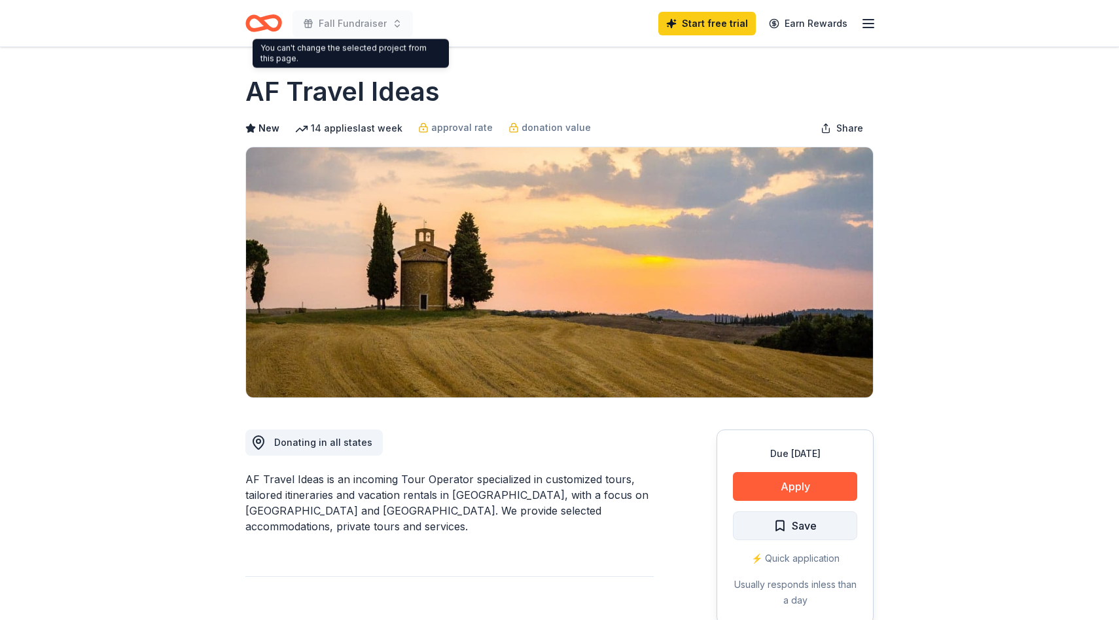
scroll to position [30, 0]
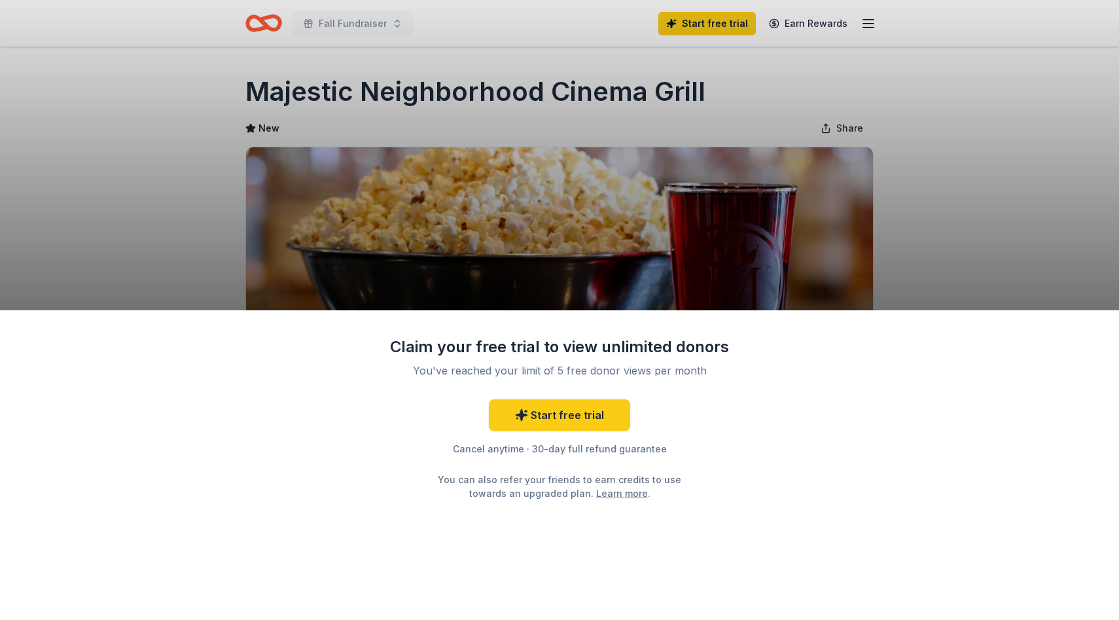
click at [866, 27] on div "Claim your free trial to view unlimited donors You've reached your limit of 5 f…" at bounding box center [559, 310] width 1119 height 620
click at [704, 122] on div "Claim your free trial to view unlimited donors You've reached your limit of 5 f…" at bounding box center [559, 310] width 1119 height 620
